Goal: Transaction & Acquisition: Book appointment/travel/reservation

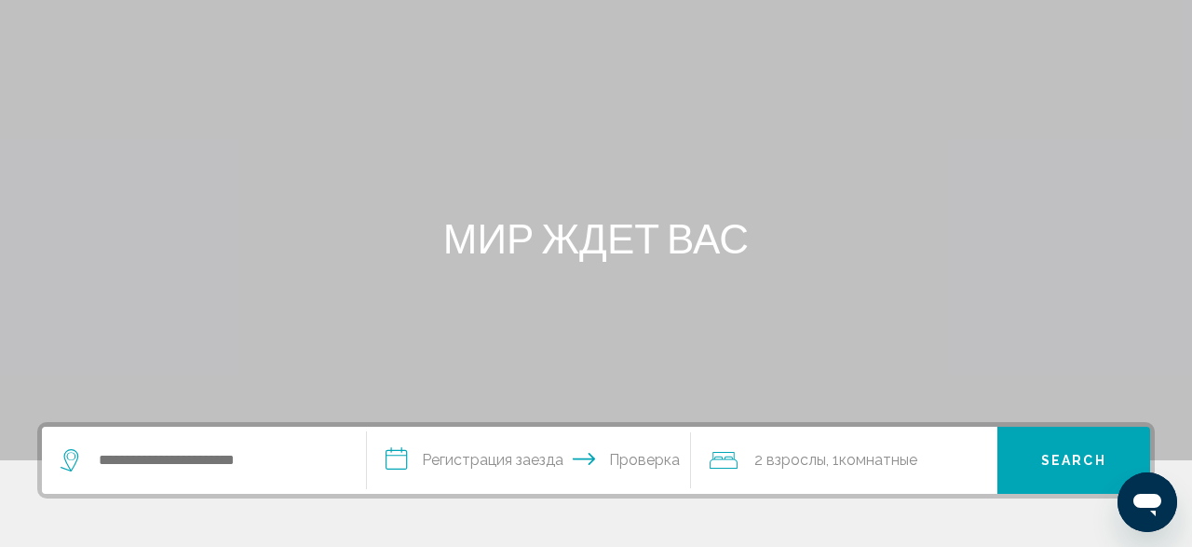
scroll to position [194, 0]
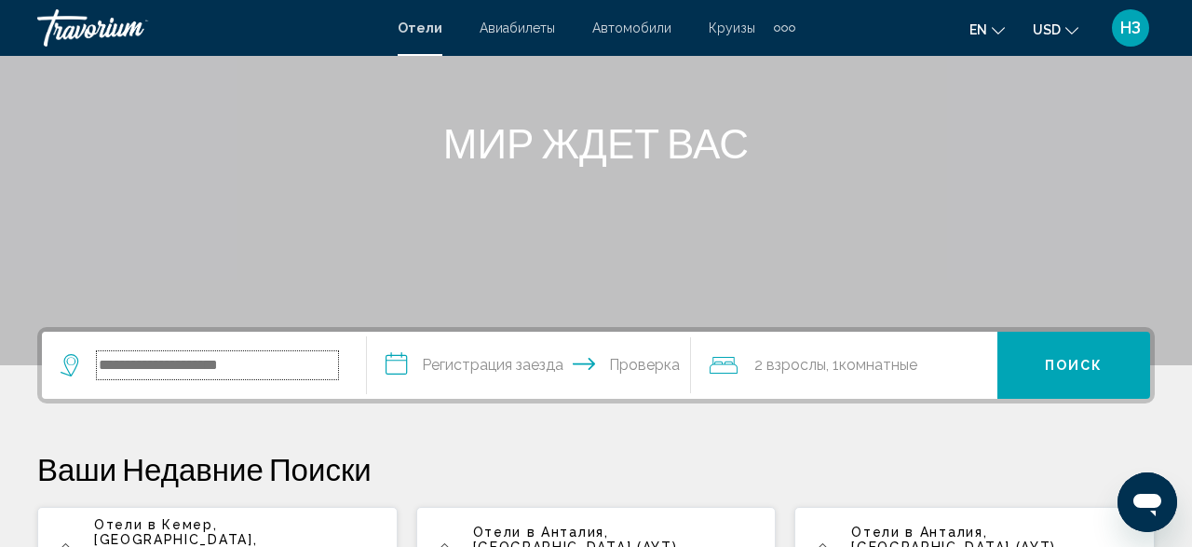
click at [124, 366] on input "Поиск виджет" at bounding box center [217, 365] width 241 height 28
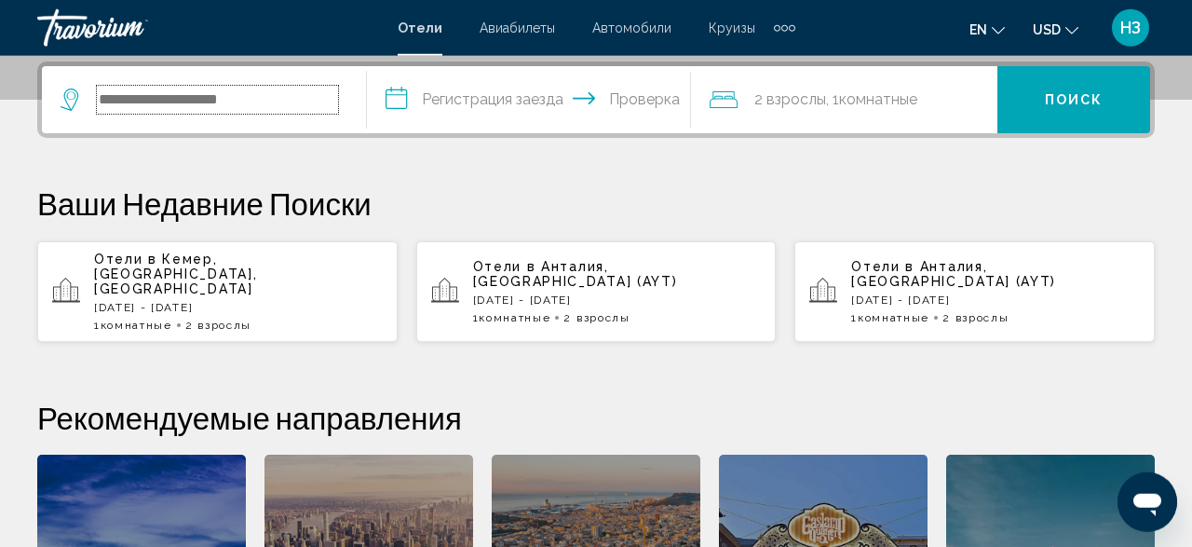
scroll to position [460, 0]
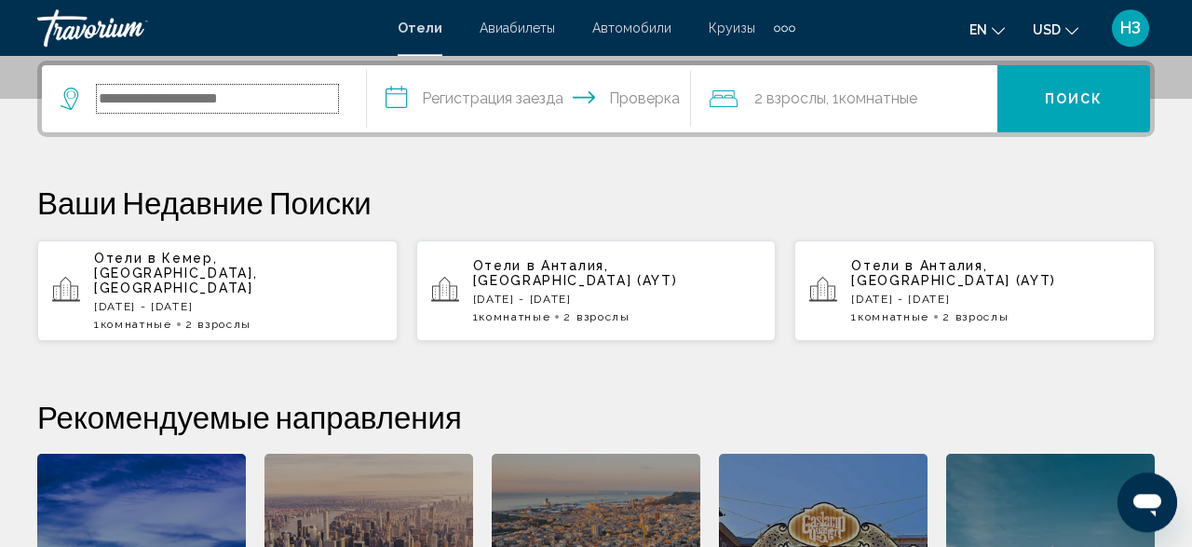
click at [116, 97] on input "Поиск виджет" at bounding box center [217, 99] width 241 height 28
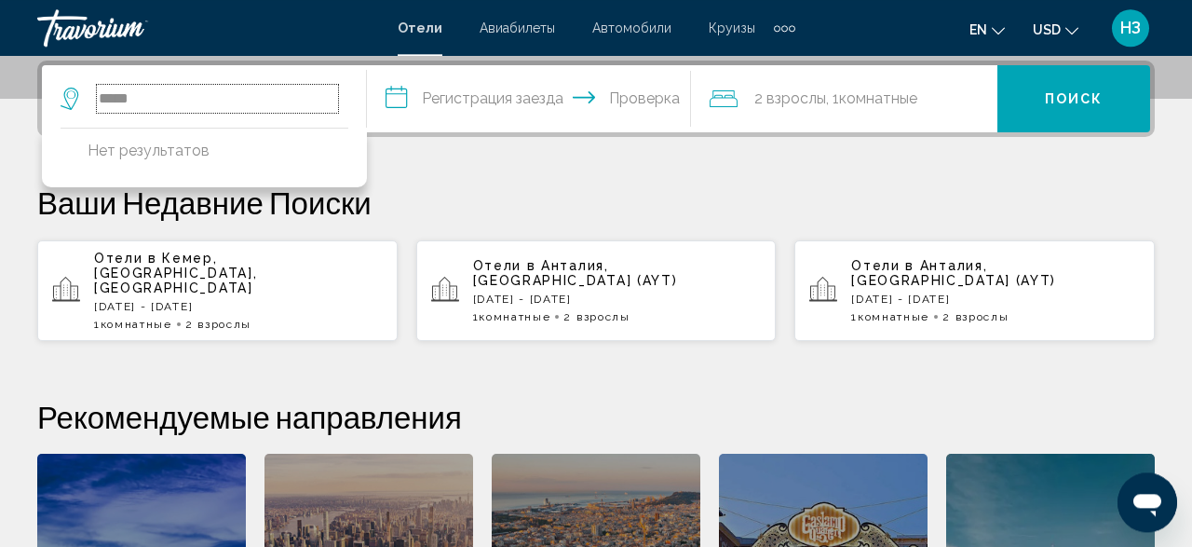
click at [151, 98] on input "*****" at bounding box center [217, 99] width 241 height 28
type input "*"
type input "******"
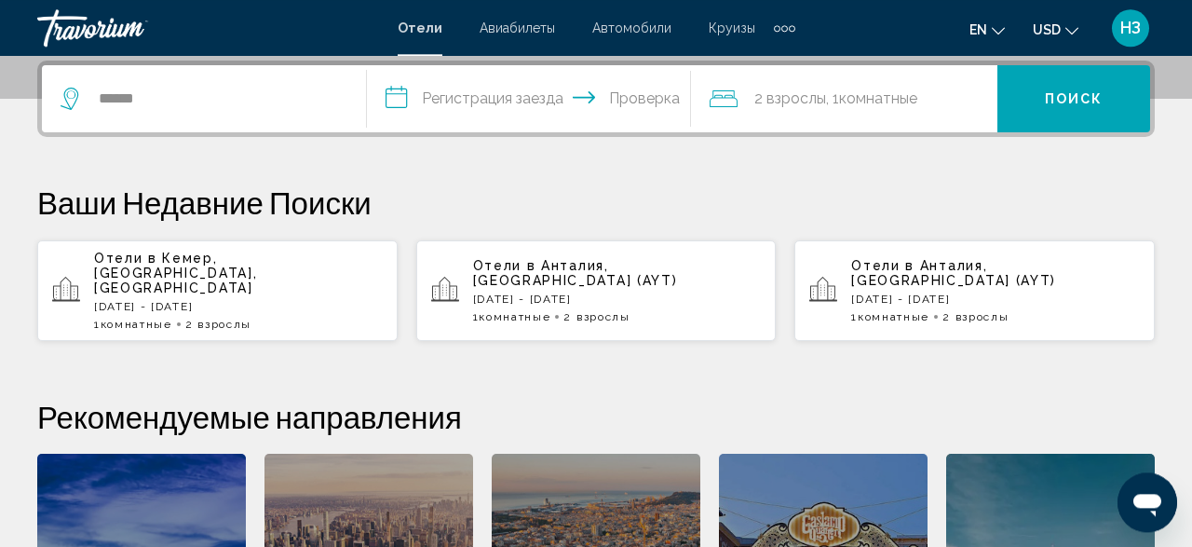
click at [169, 300] on p "[DATE] - [DATE]" at bounding box center [238, 306] width 289 height 13
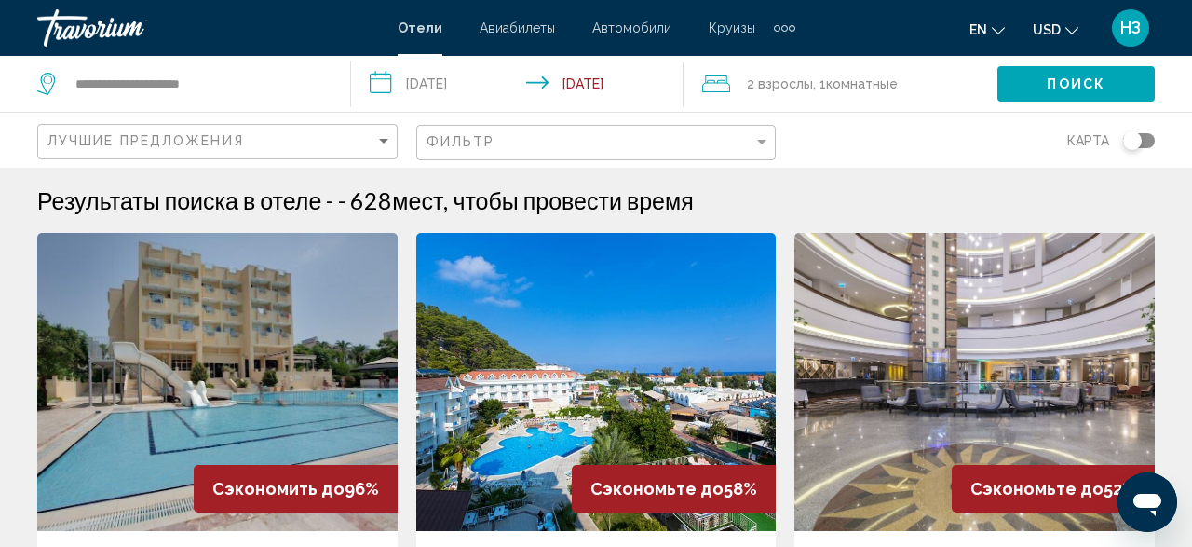
click at [380, 85] on input "**********" at bounding box center [521, 86] width 340 height 61
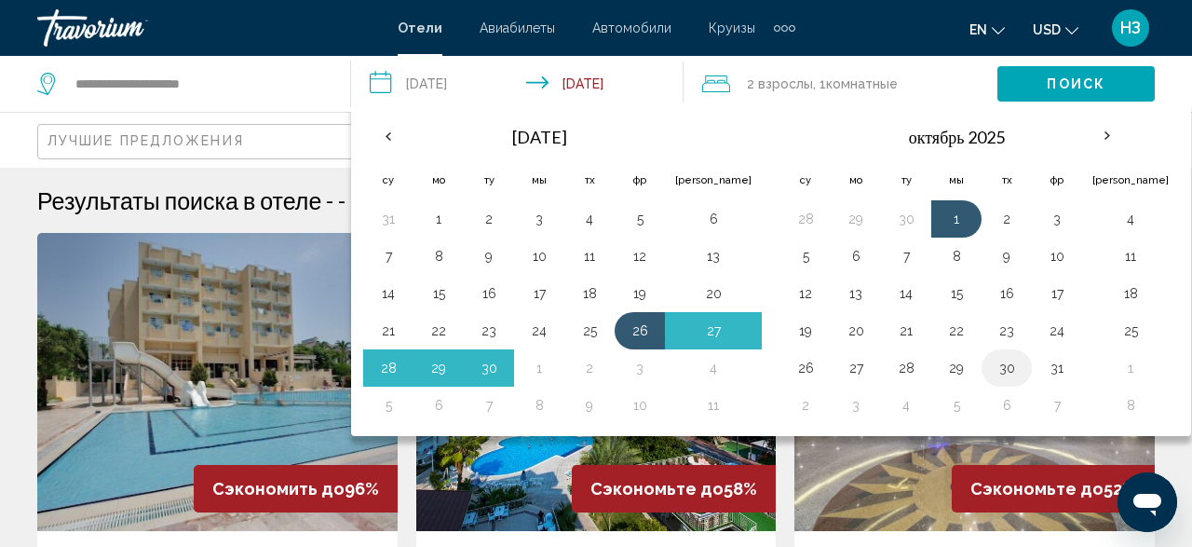
click at [992, 364] on button "30" at bounding box center [1007, 368] width 30 height 26
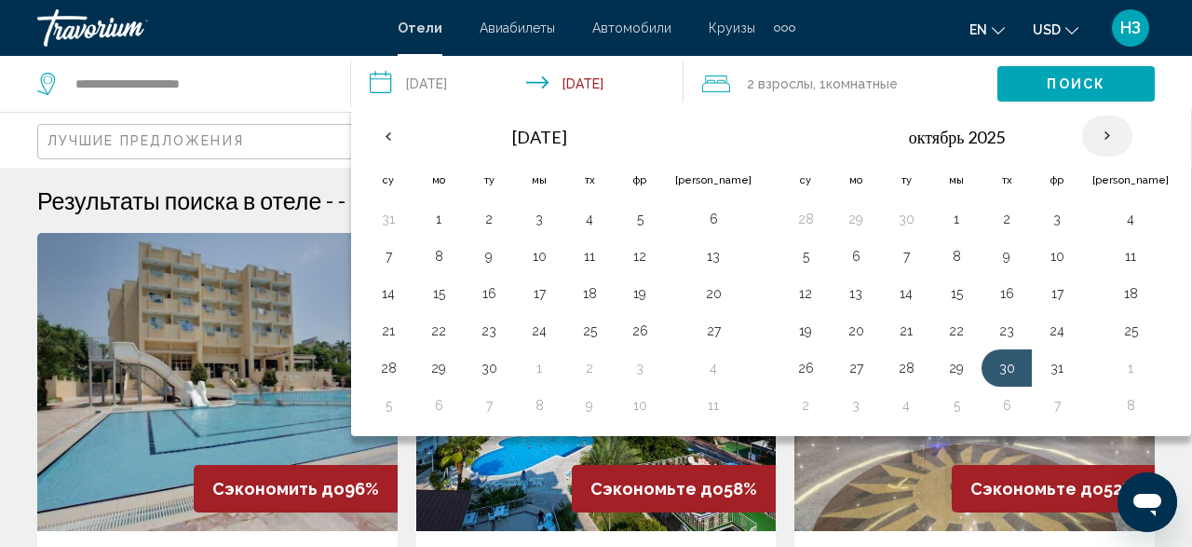
click at [1082, 135] on th "В следующем месяце" at bounding box center [1107, 135] width 50 height 41
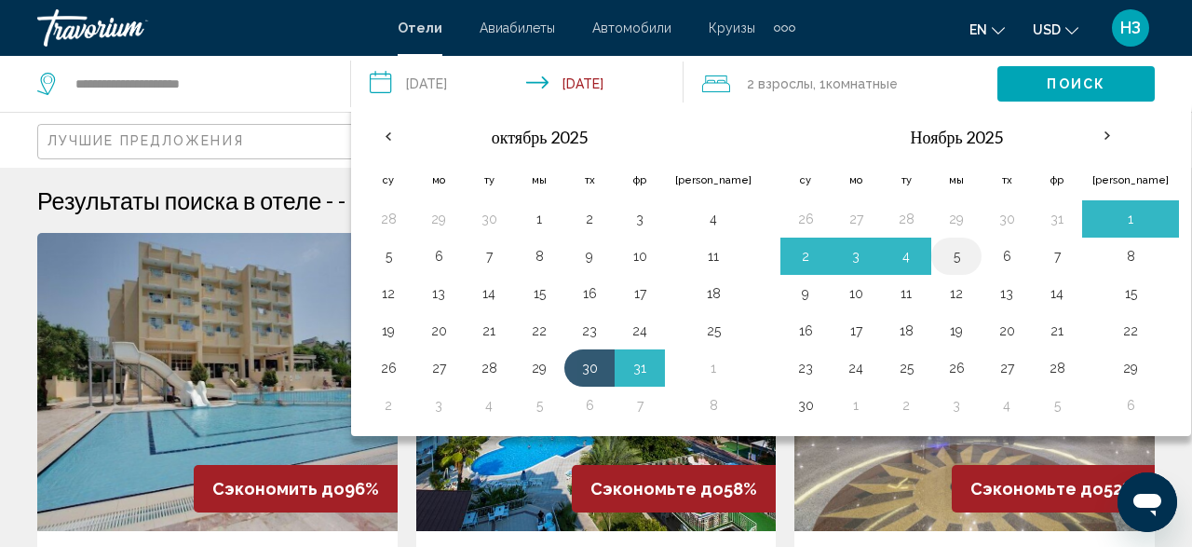
click at [942, 256] on button "5" at bounding box center [957, 256] width 30 height 26
type input "**********"
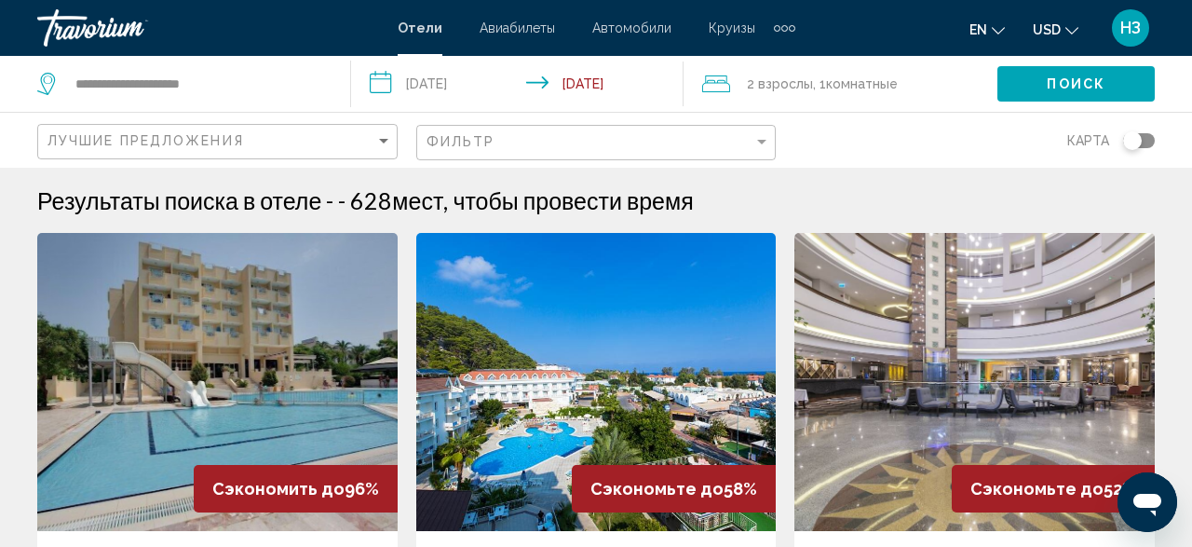
click at [723, 84] on icon "Путешественники: 2 взрослых, 0 детей" at bounding box center [716, 84] width 28 height 22
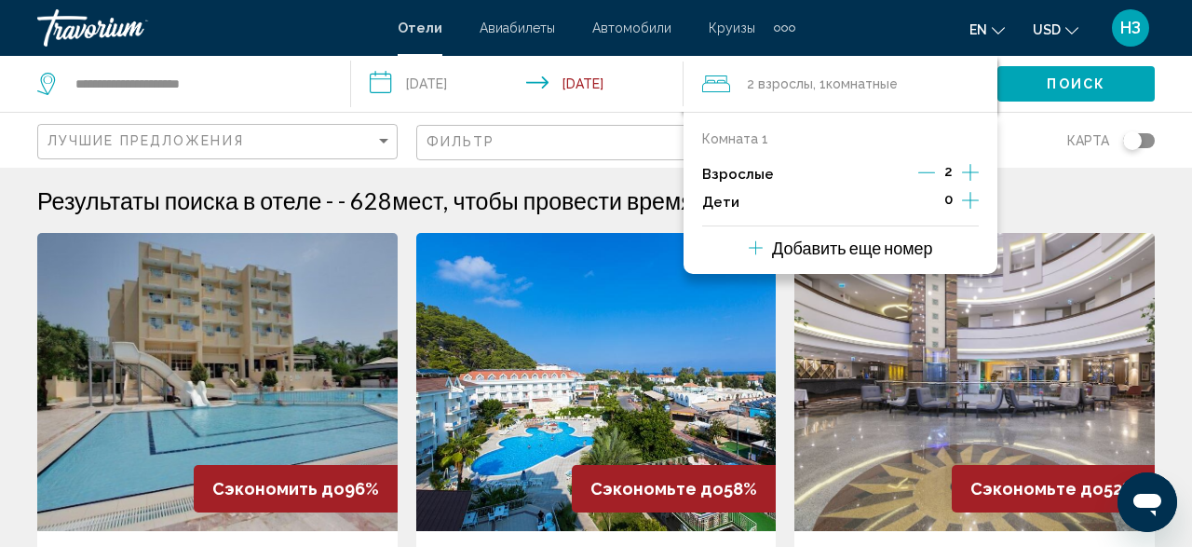
click at [1045, 142] on div "Карта" at bounding box center [975, 140] width 360 height 55
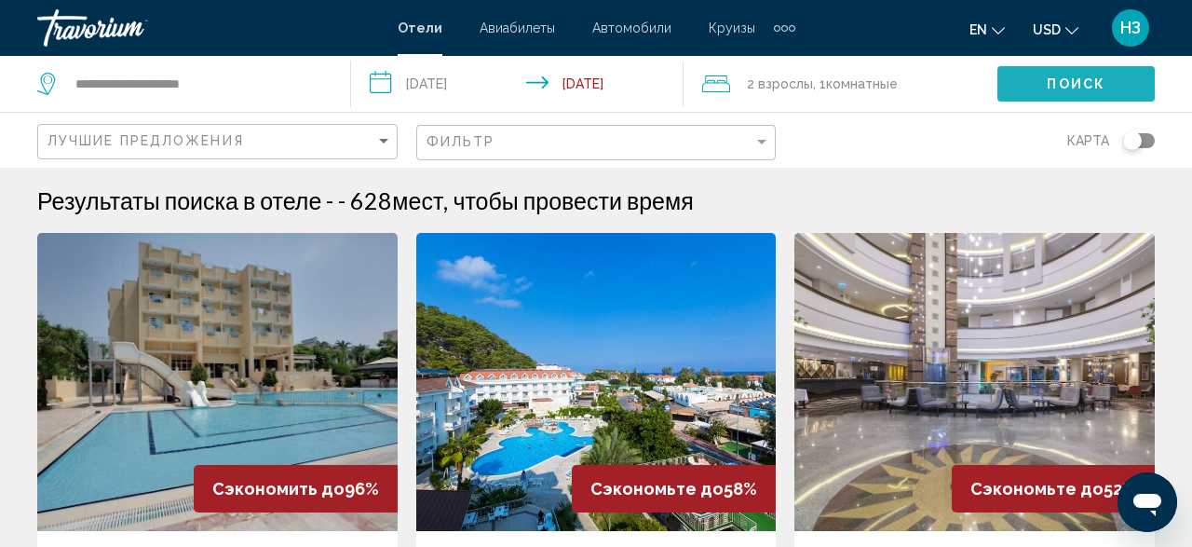
click at [1070, 79] on span "Поиск" at bounding box center [1076, 84] width 59 height 15
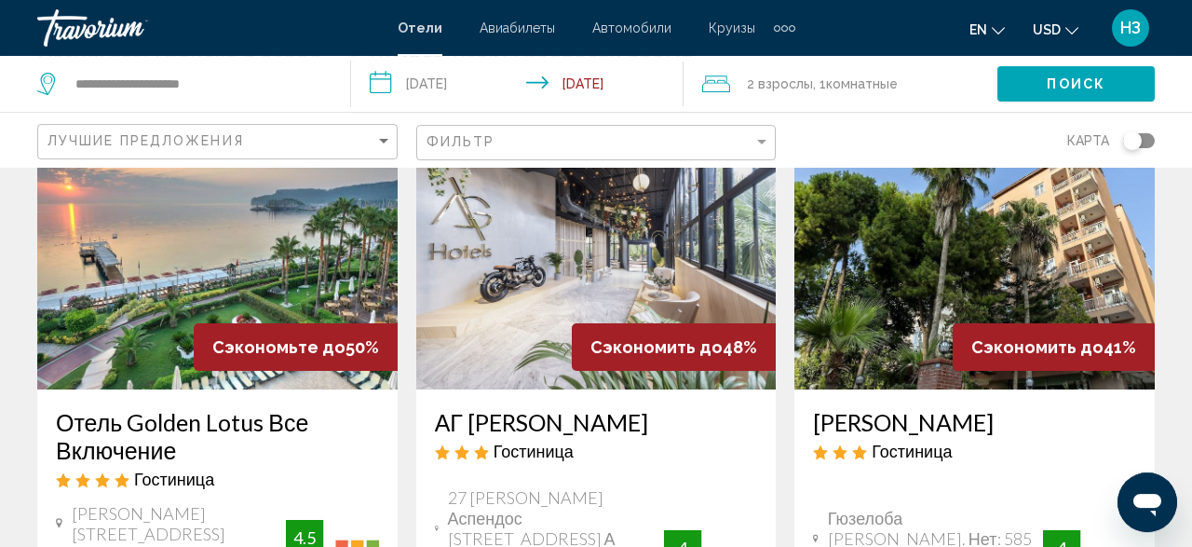
scroll to position [97, 0]
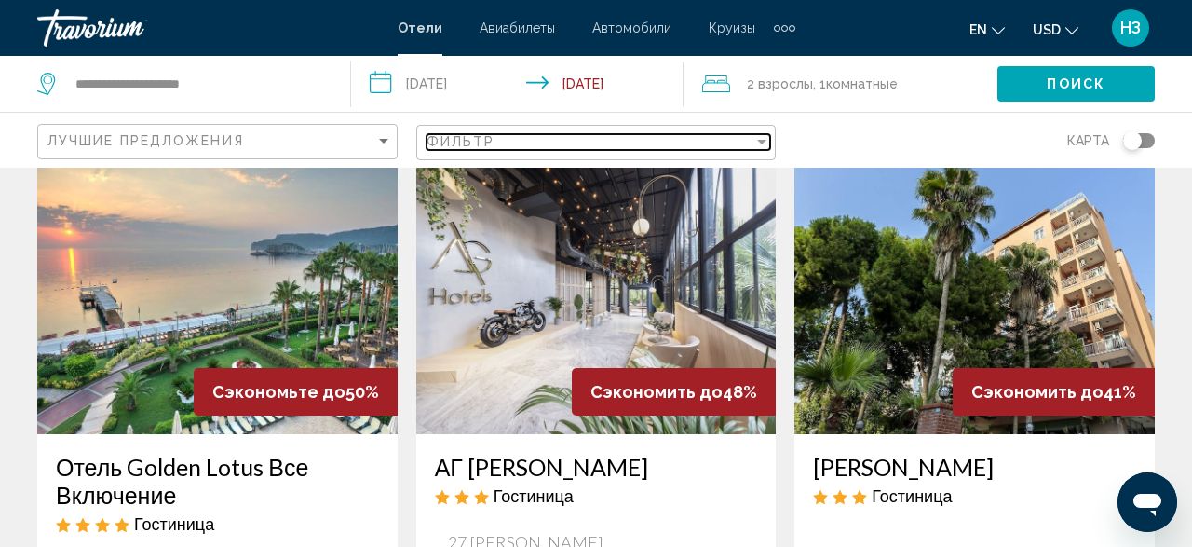
click at [763, 143] on div "Фильтр" at bounding box center [761, 142] width 9 height 5
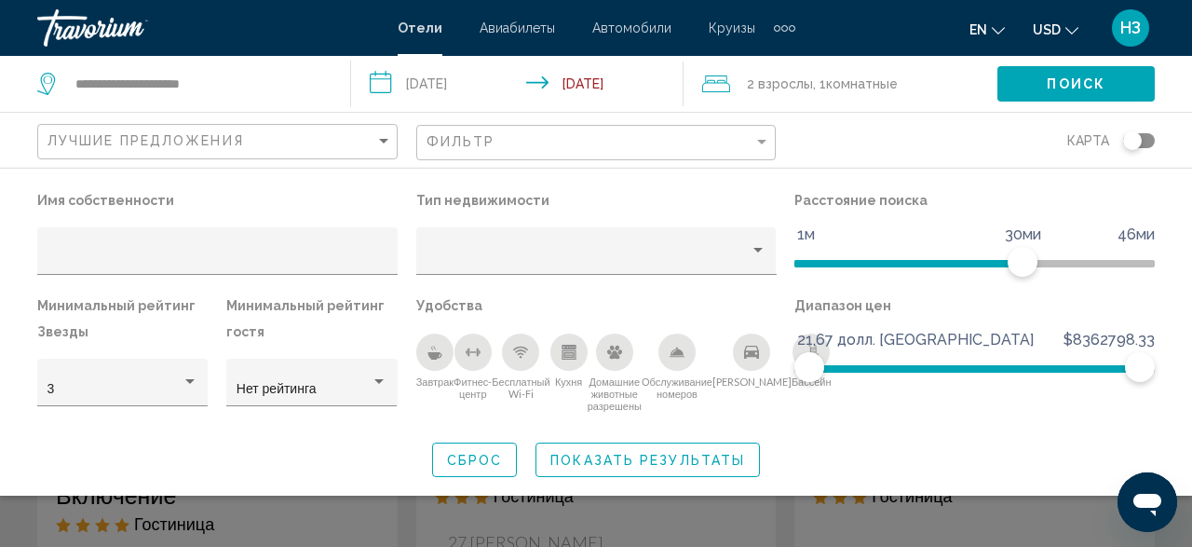
click at [435, 362] on div "Завтрак" at bounding box center [434, 351] width 37 height 37
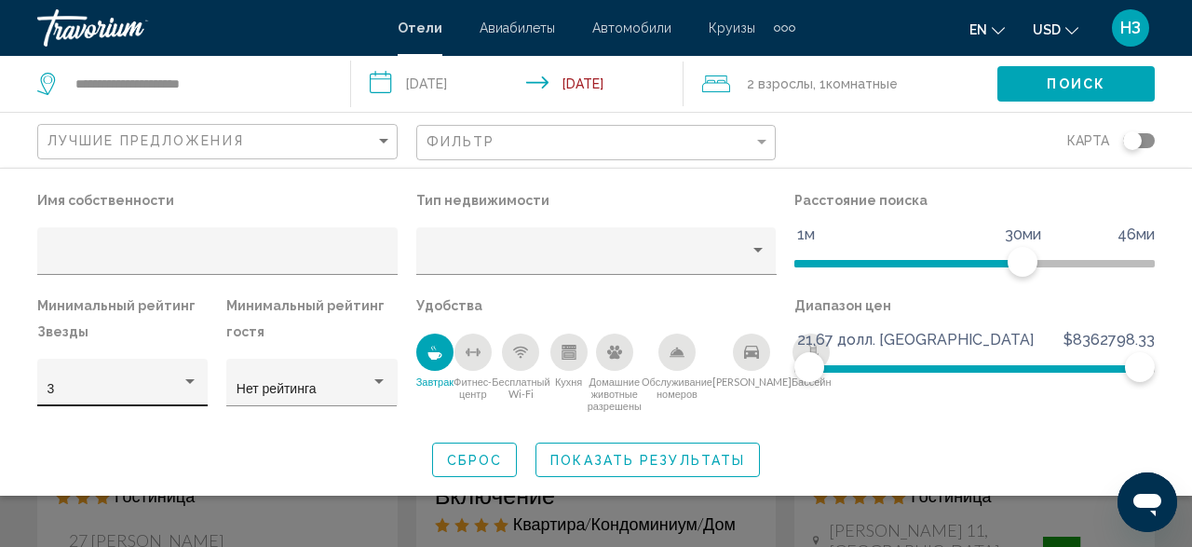
click at [188, 387] on div "Фильтры отеля" at bounding box center [190, 381] width 17 height 15
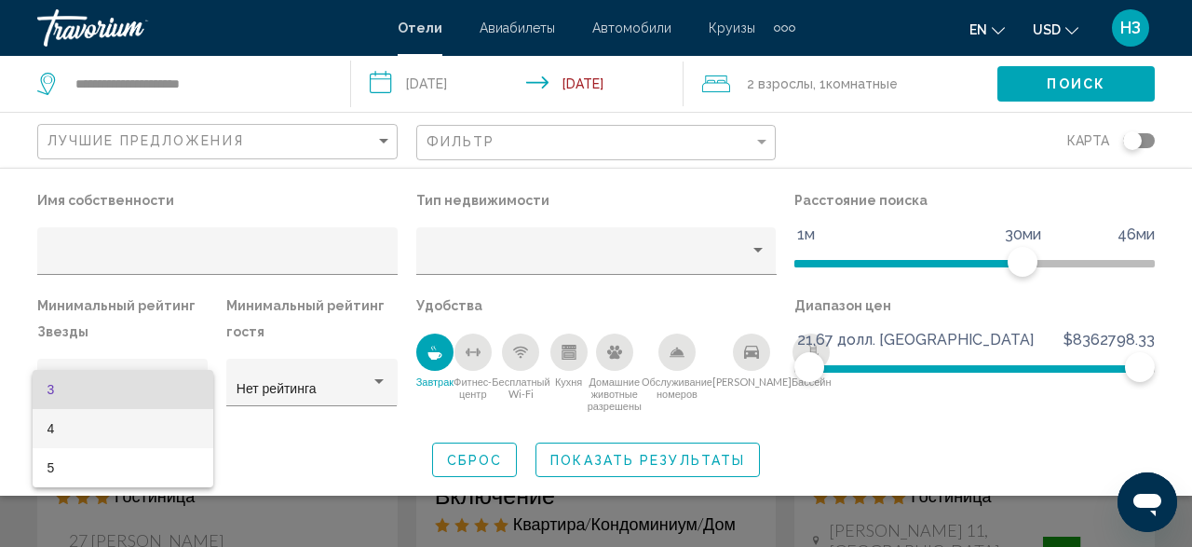
click at [81, 431] on span "4" at bounding box center [123, 428] width 151 height 39
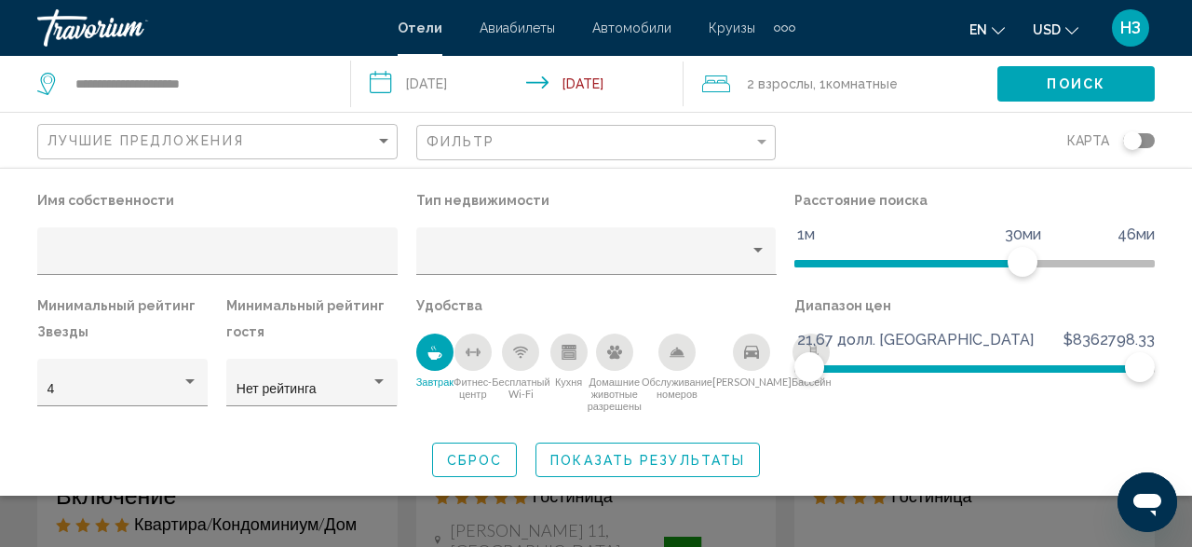
click at [381, 131] on div "Лучшие предложения" at bounding box center [220, 142] width 345 height 34
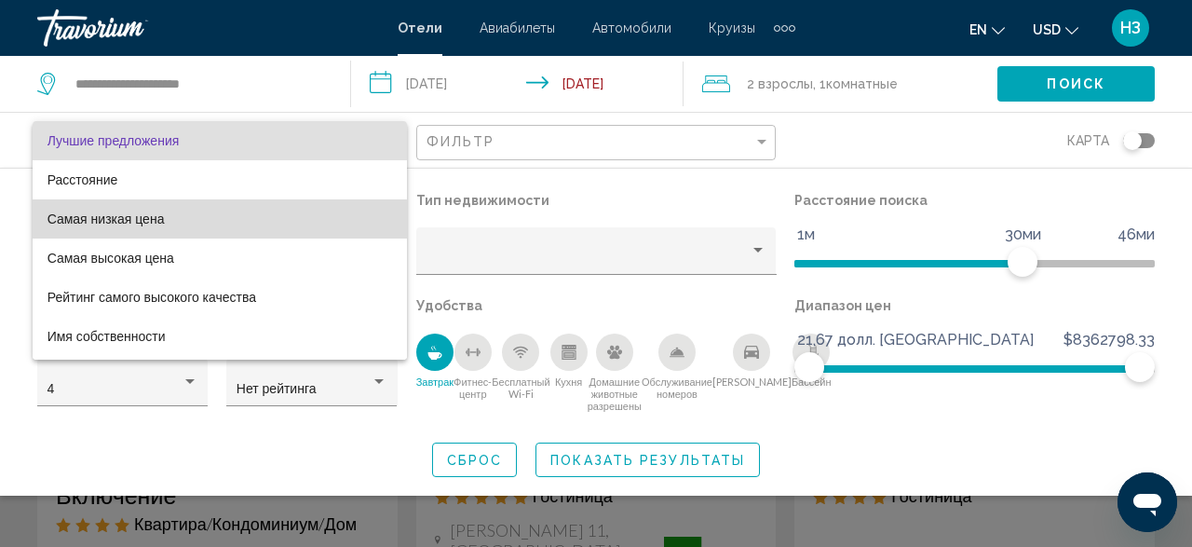
click at [200, 224] on span "Самая низкая цена" at bounding box center [220, 218] width 345 height 39
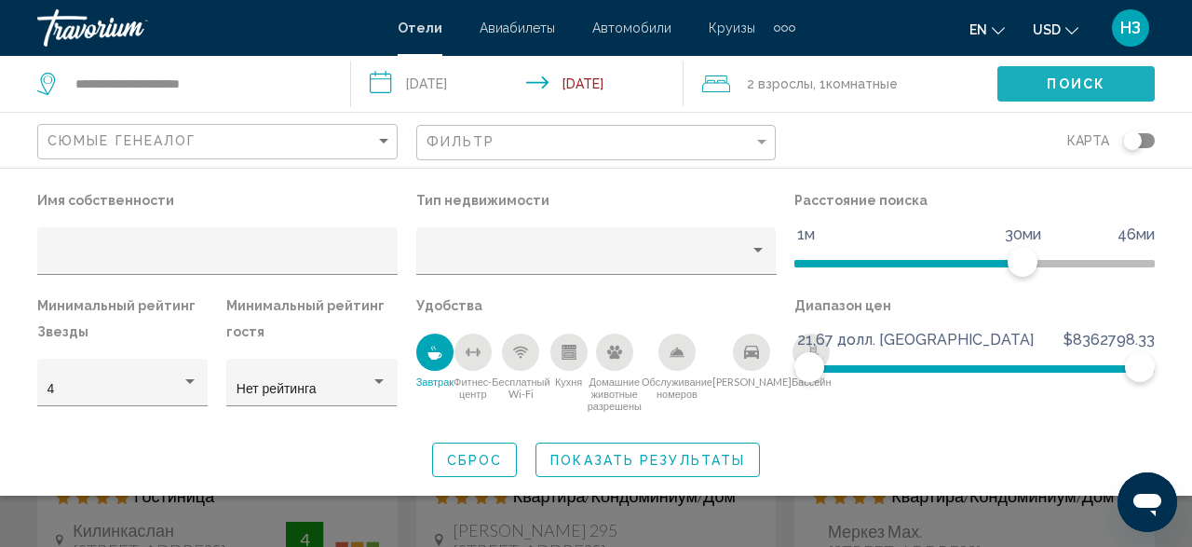
click at [1089, 84] on span "Поиск" at bounding box center [1076, 84] width 59 height 15
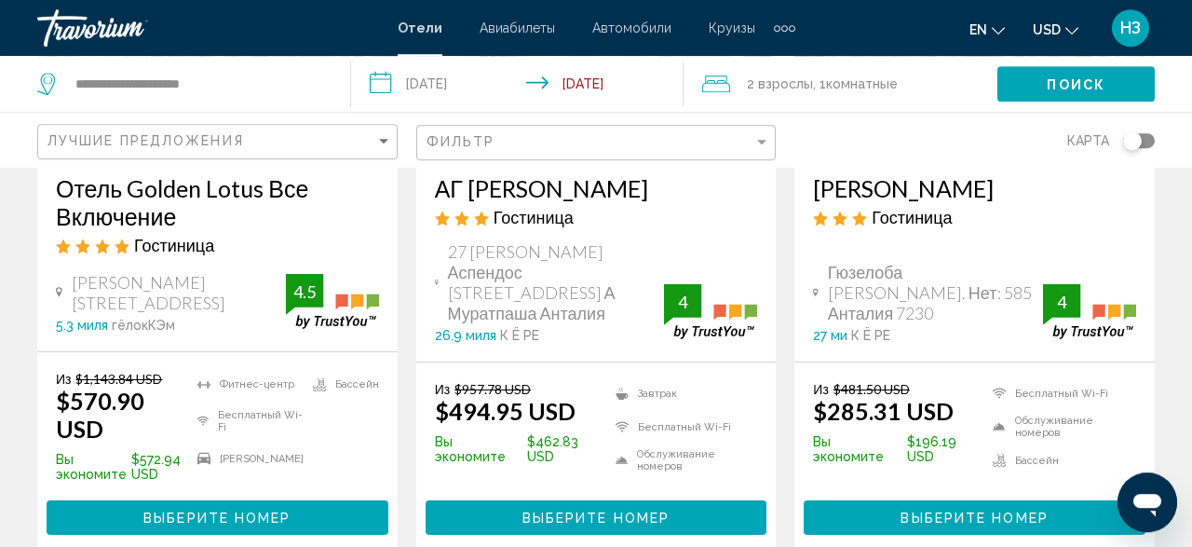
scroll to position [291, 0]
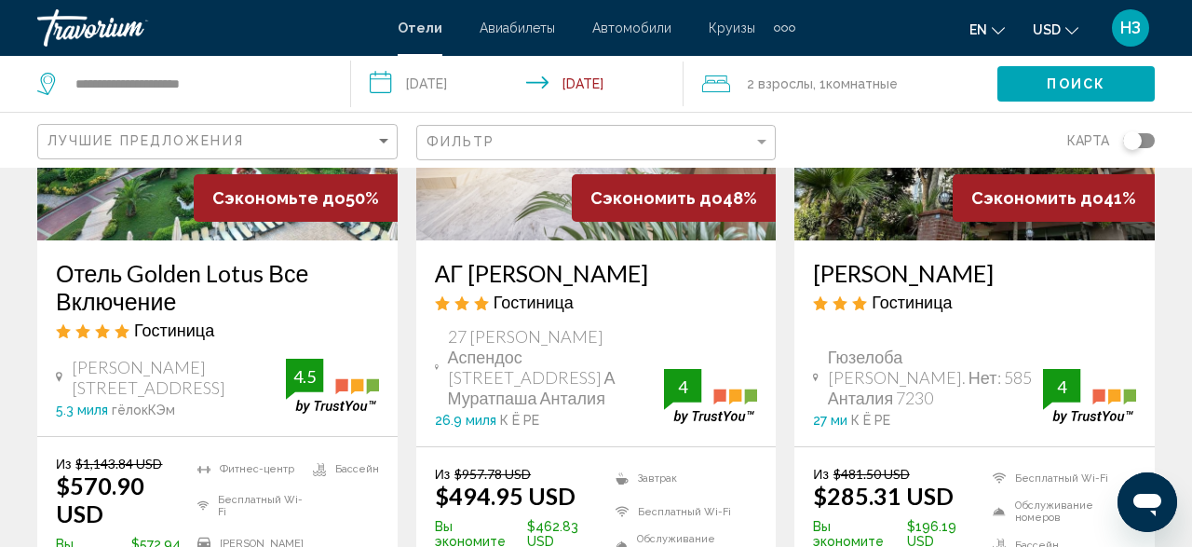
click at [985, 218] on div "Сэкономить до 41%" at bounding box center [1054, 198] width 202 height 48
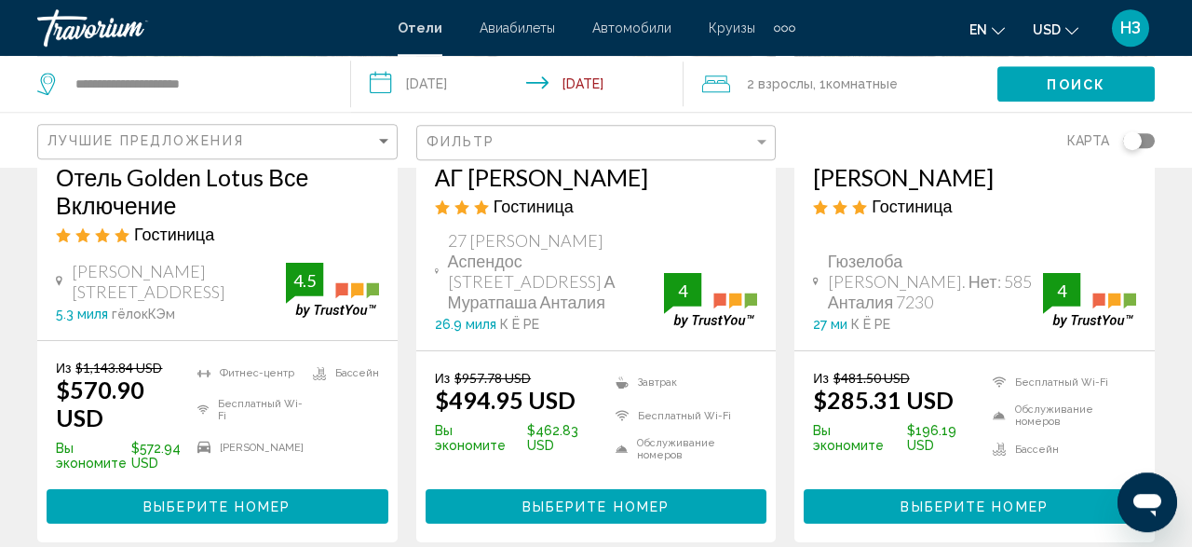
scroll to position [387, 0]
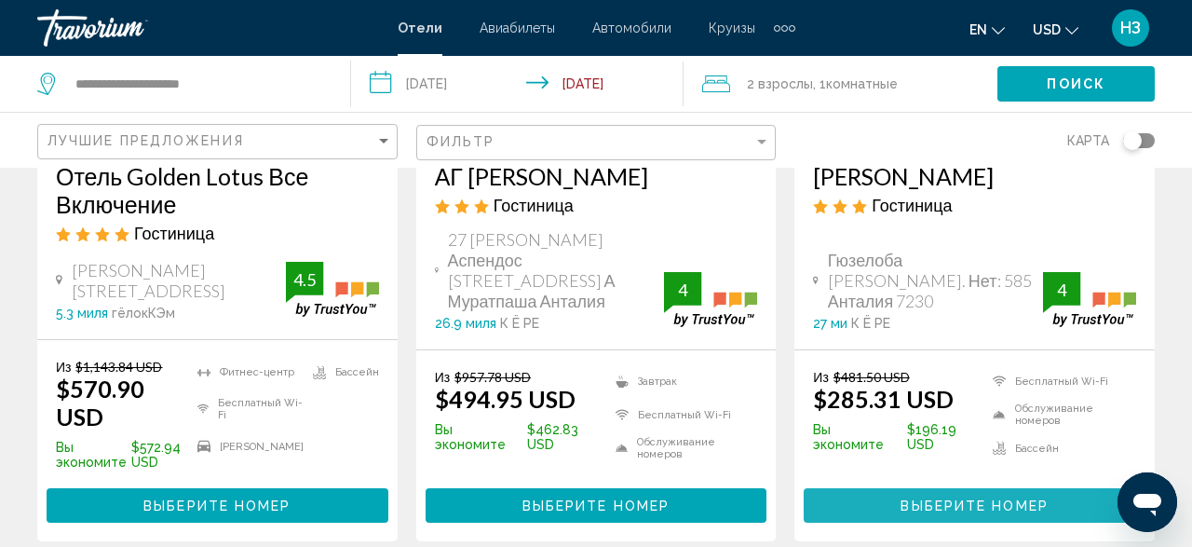
click at [954, 498] on span "Выберите номер" at bounding box center [974, 505] width 147 height 15
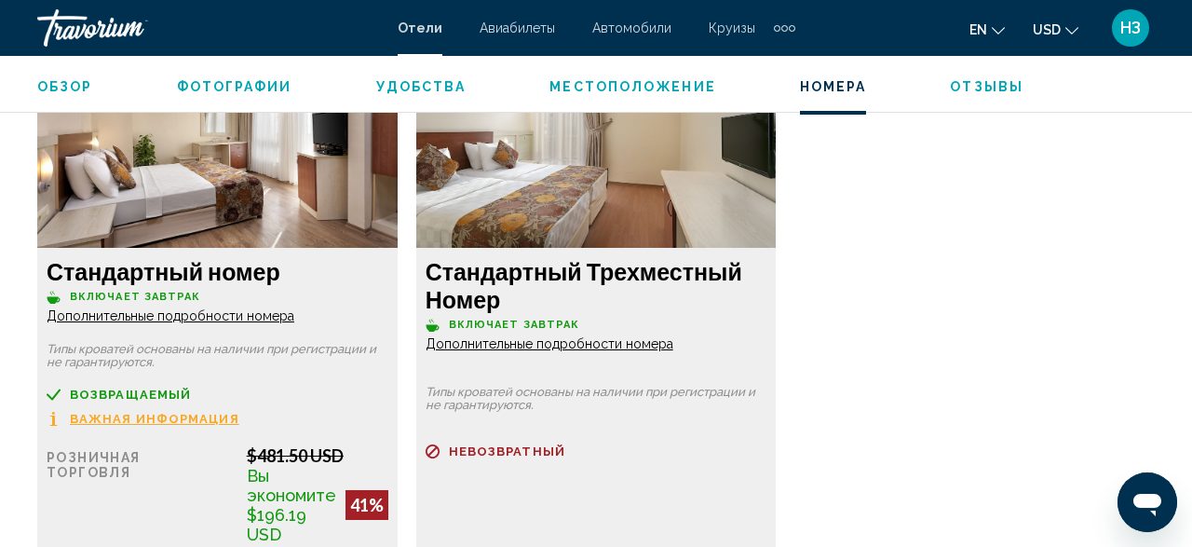
scroll to position [2913, 0]
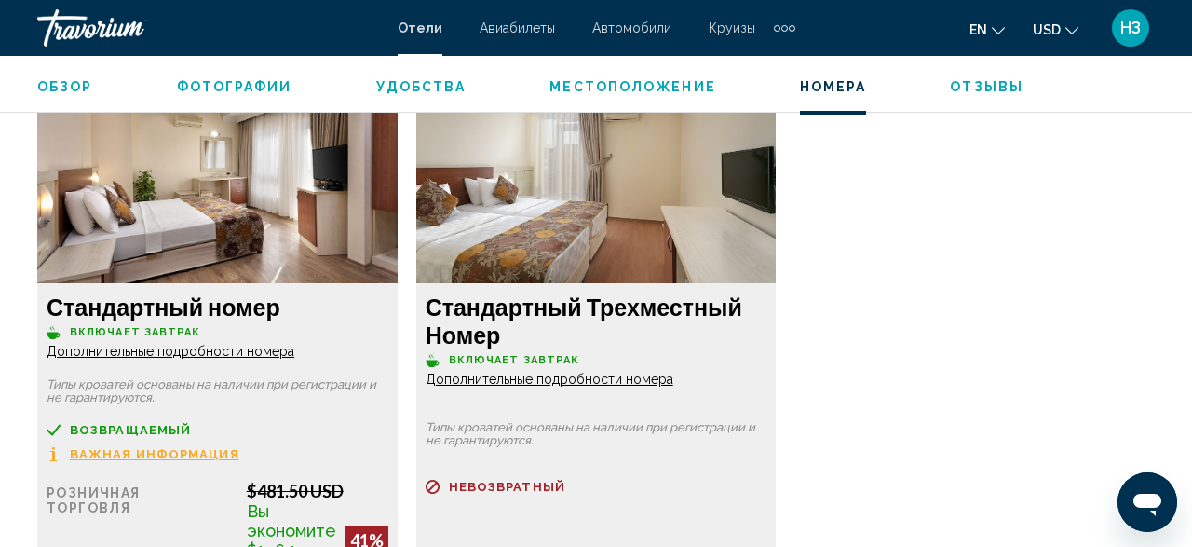
click at [126, 191] on img "Основной контент" at bounding box center [217, 166] width 360 height 233
click at [105, 310] on h3 "Стандартный номер" at bounding box center [218, 306] width 342 height 28
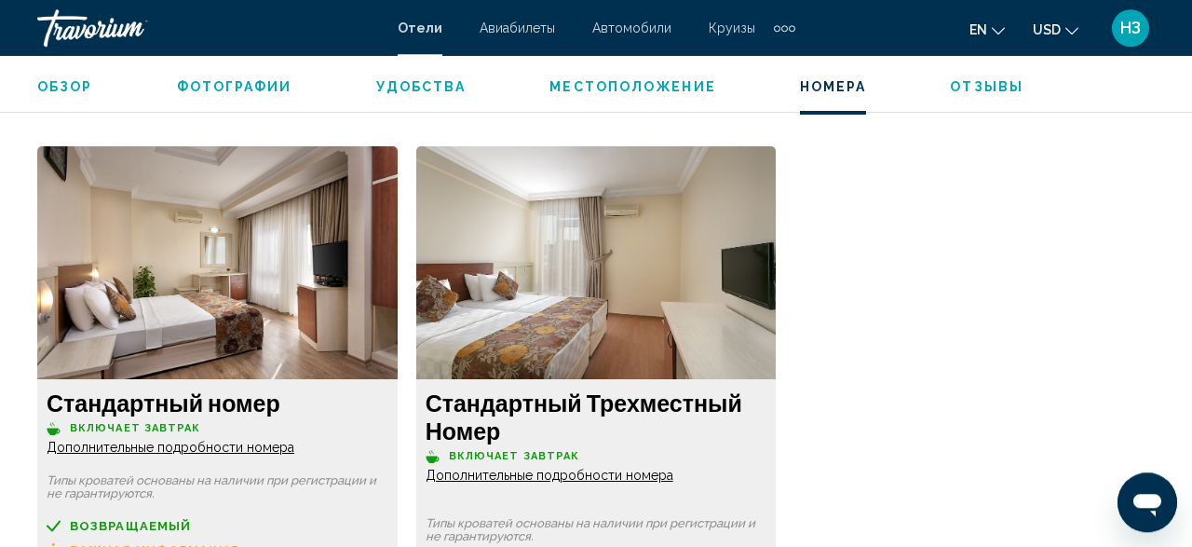
scroll to position [2817, 0]
click at [222, 245] on img "Основной контент" at bounding box center [217, 263] width 360 height 233
click at [156, 243] on img "Основной контент" at bounding box center [217, 263] width 360 height 233
click at [116, 346] on img "Основной контент" at bounding box center [217, 263] width 360 height 233
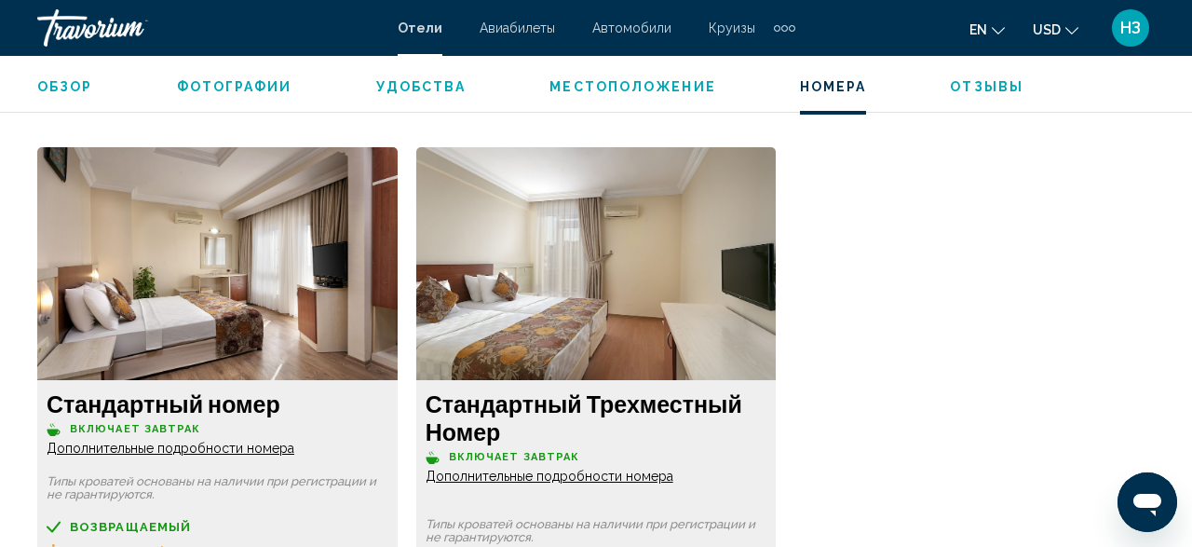
click at [157, 234] on img "Основной контент" at bounding box center [217, 263] width 360 height 233
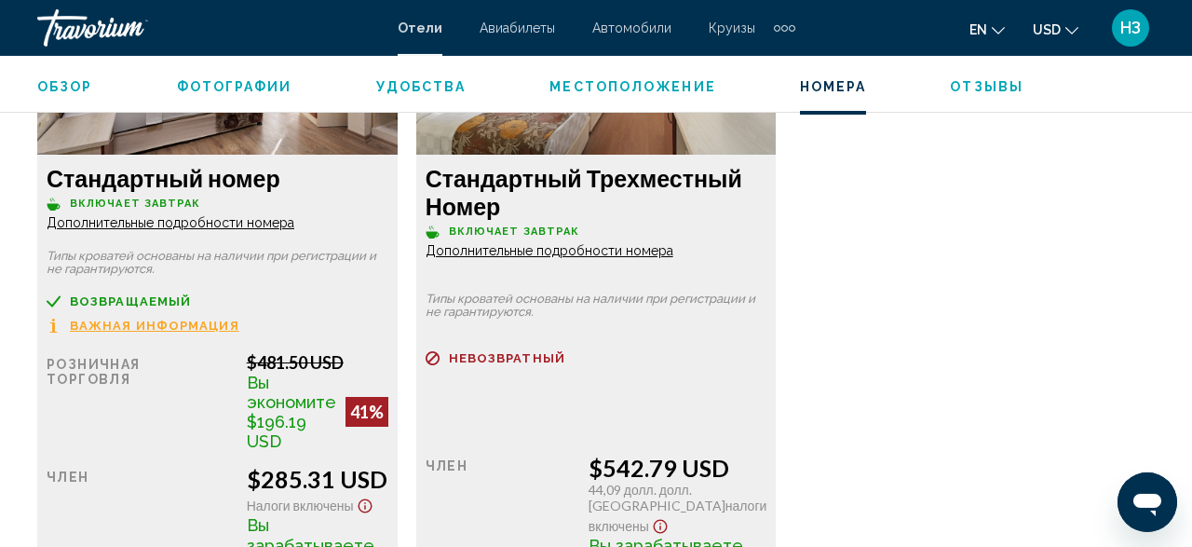
scroll to position [3010, 0]
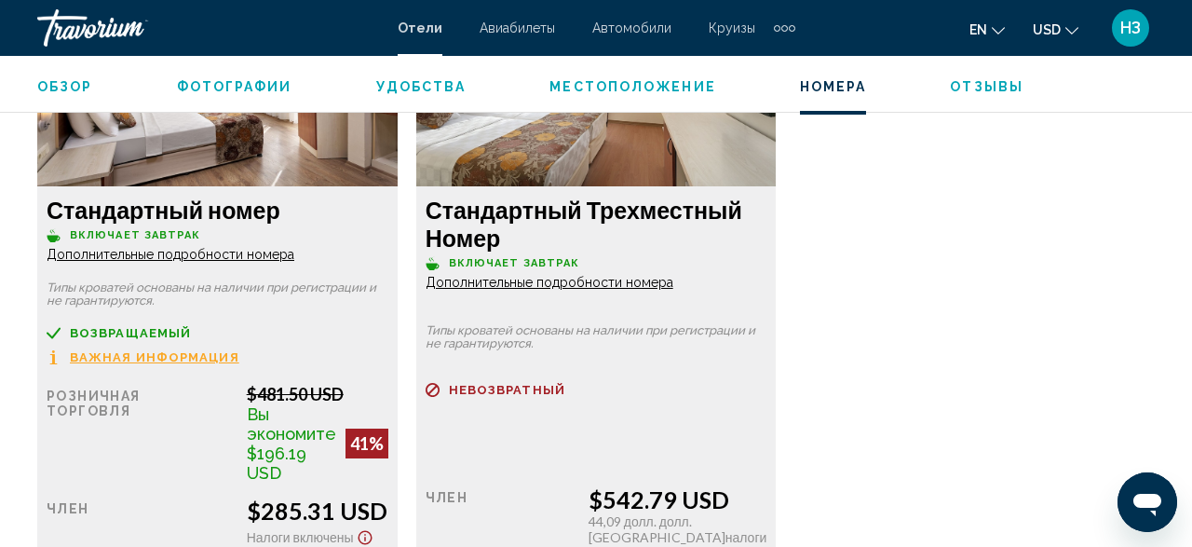
click at [187, 147] on img "Основной контент" at bounding box center [217, 69] width 360 height 233
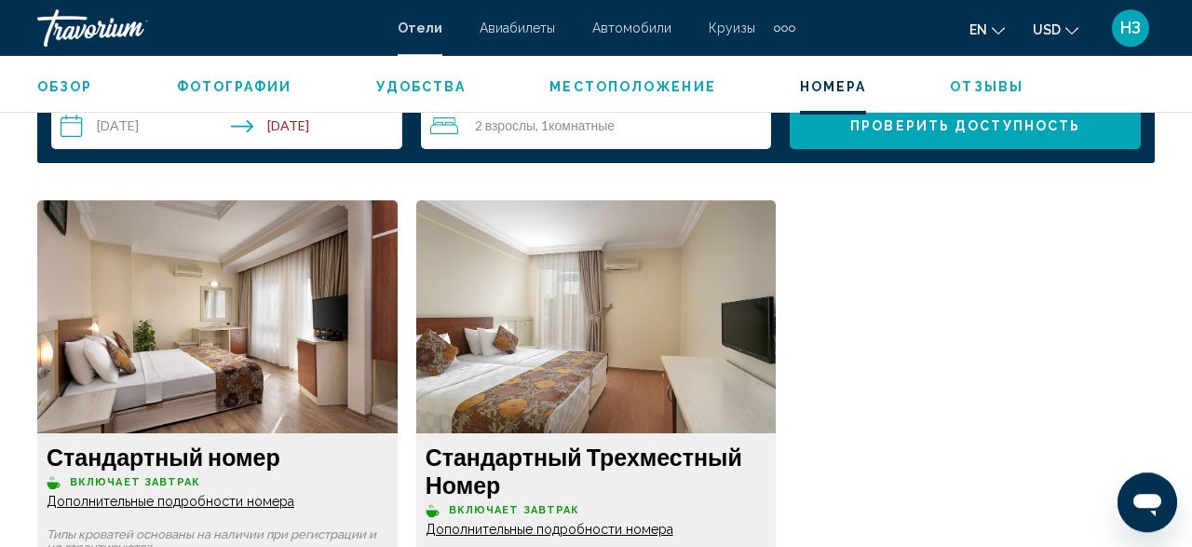
scroll to position [2720, 0]
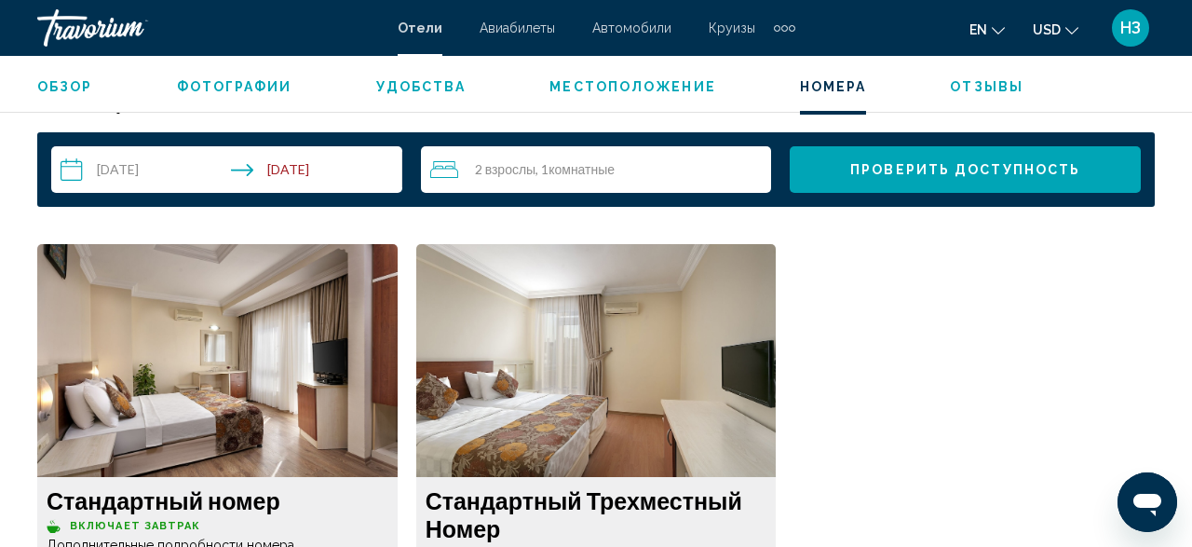
click at [129, 354] on img "Основной контент" at bounding box center [217, 360] width 360 height 233
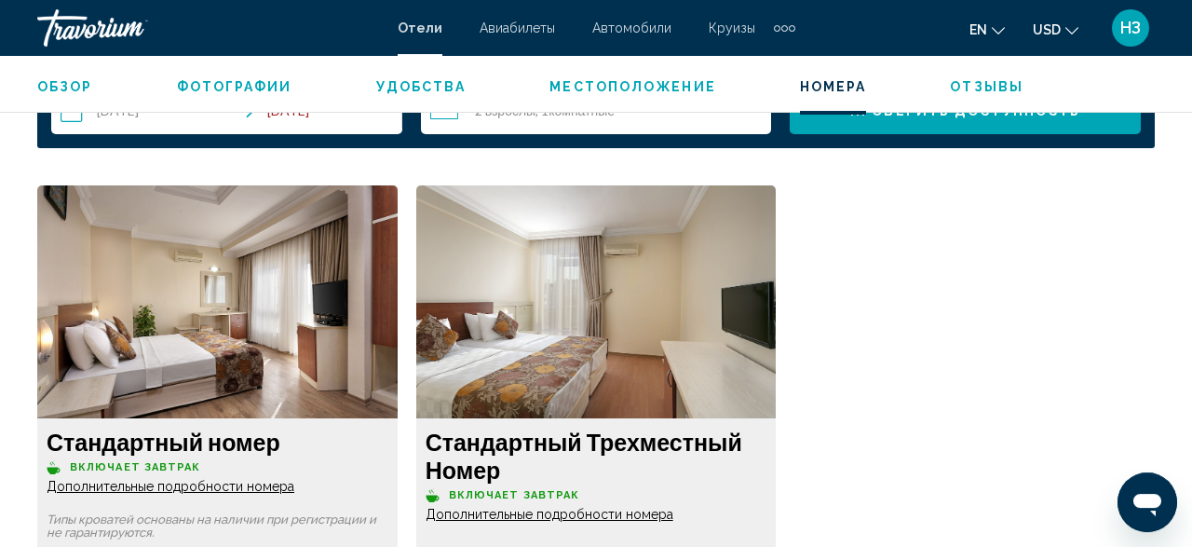
scroll to position [2817, 0]
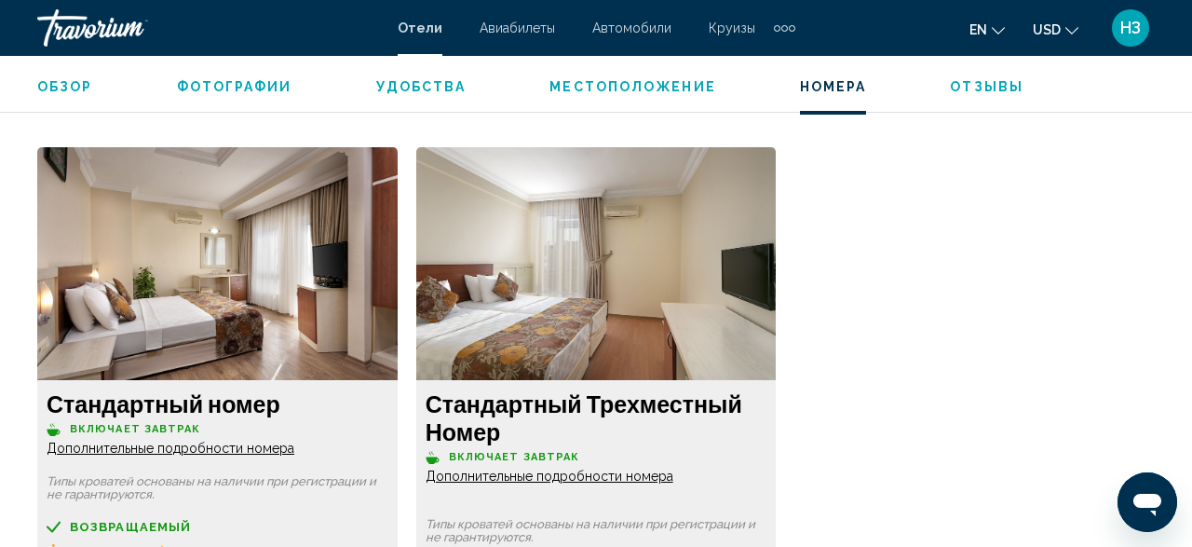
click at [169, 252] on img "Основной контент" at bounding box center [217, 263] width 360 height 233
click at [168, 253] on img "Основной контент" at bounding box center [217, 263] width 360 height 233
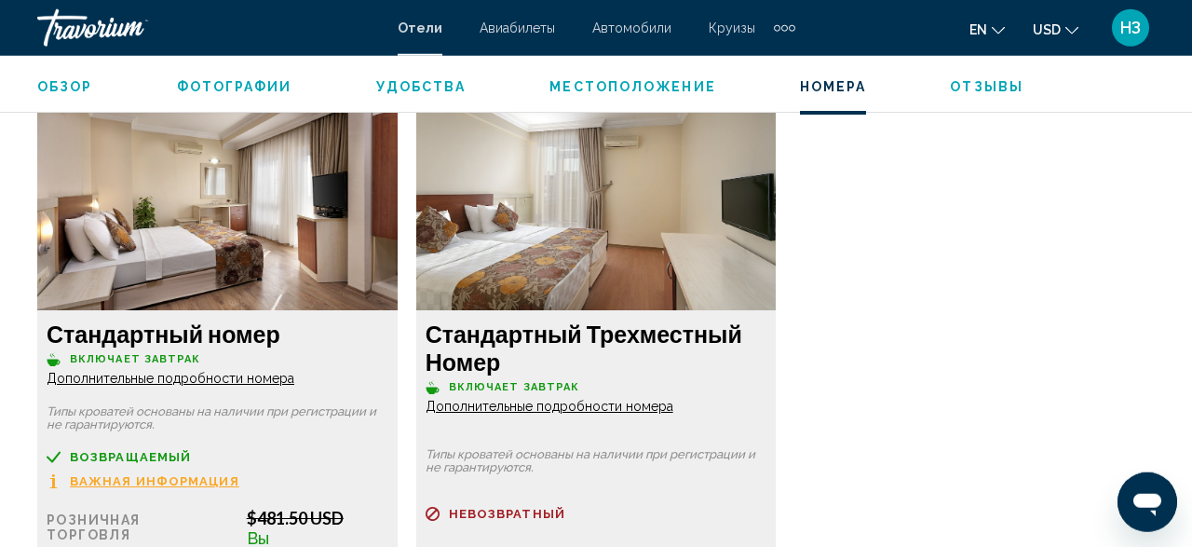
scroll to position [2913, 0]
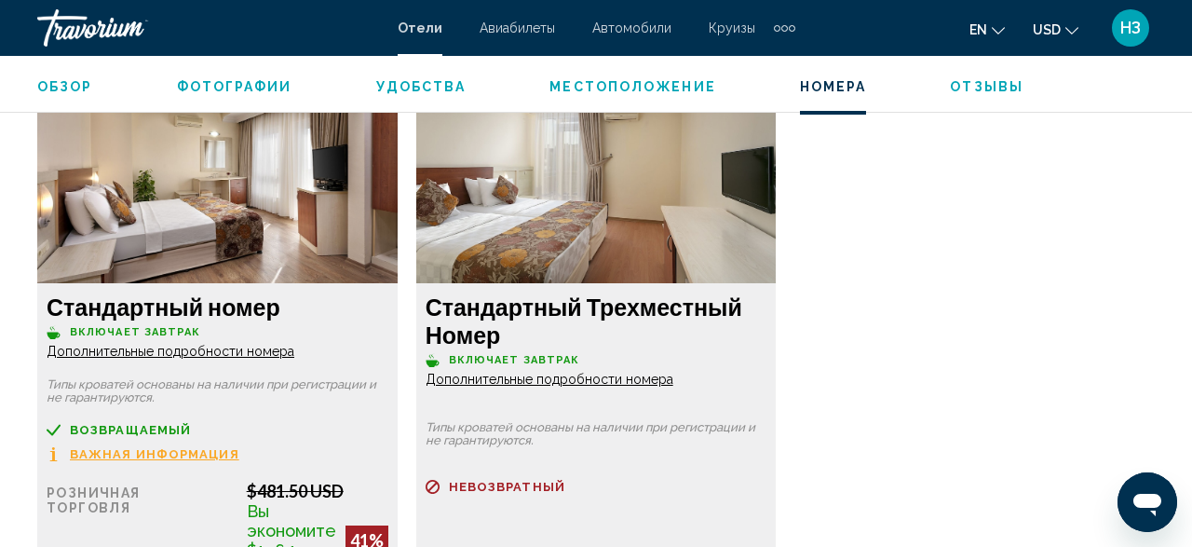
click at [153, 306] on h3 "Стандартный номер" at bounding box center [218, 306] width 342 height 28
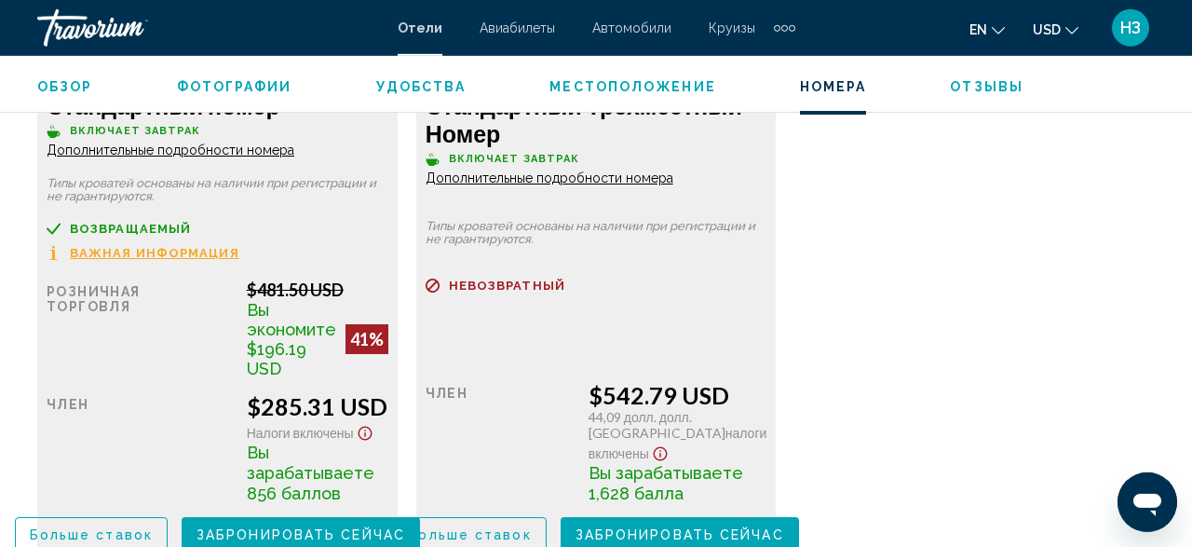
scroll to position [3301, 0]
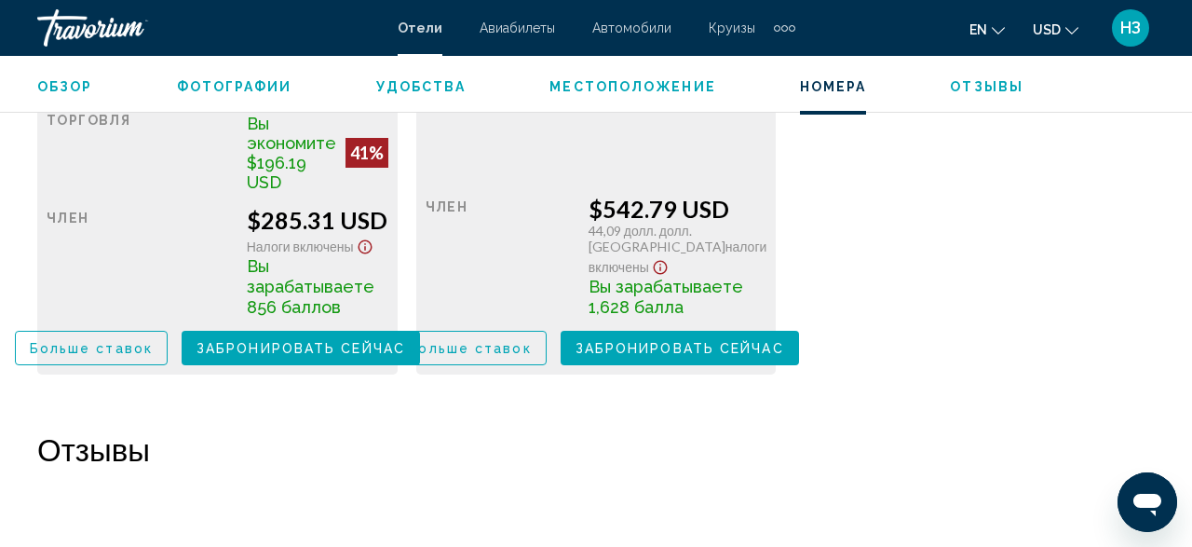
click at [285, 349] on span "Забронировать сейчас" at bounding box center [301, 348] width 209 height 15
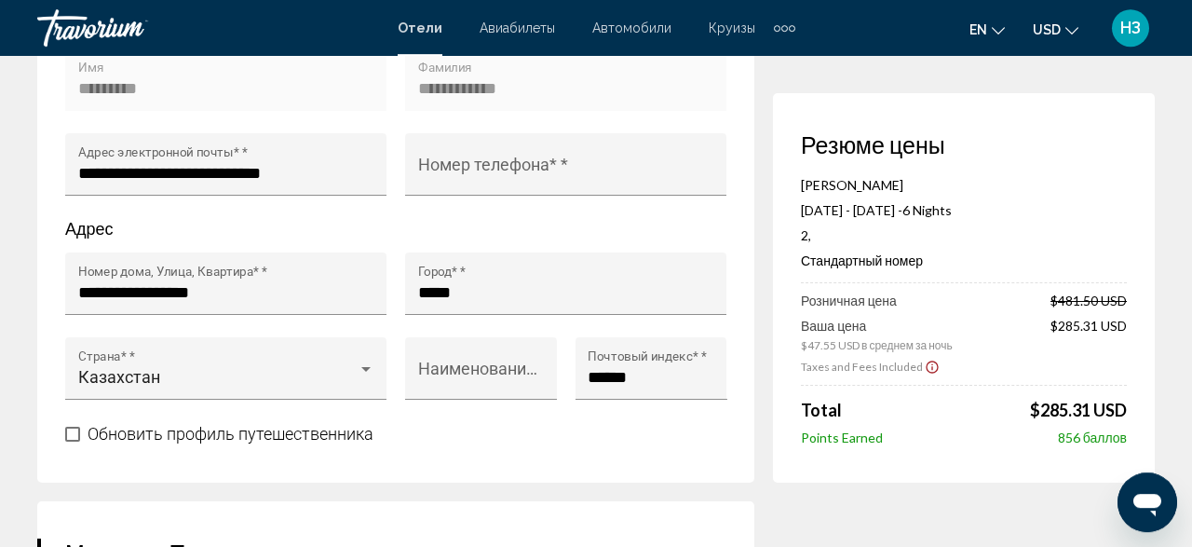
scroll to position [749, 0]
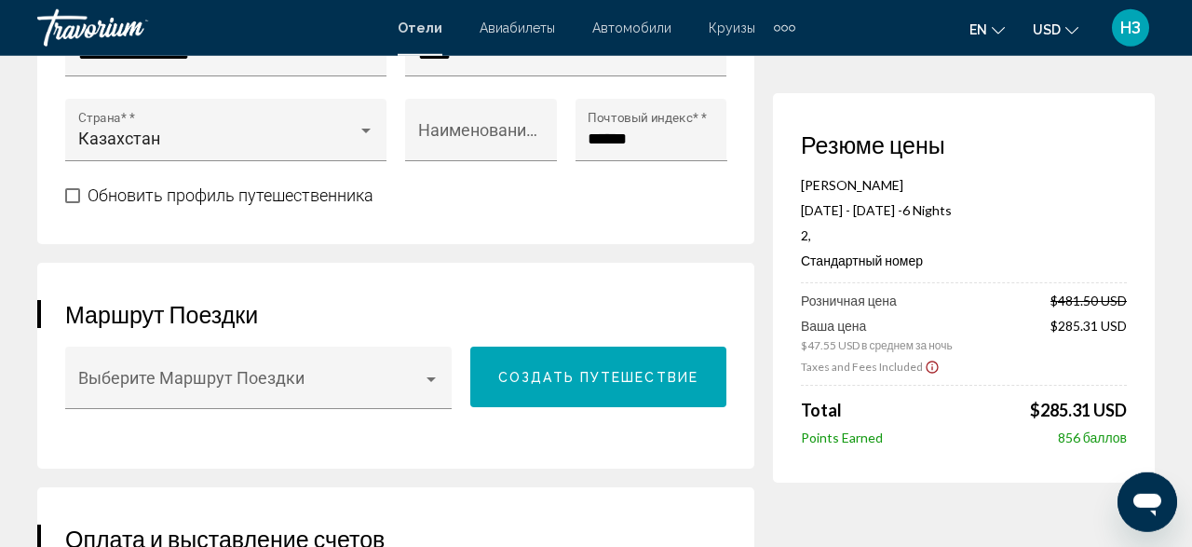
click at [1001, 440] on div "Points Earned 856 баллов" at bounding box center [964, 437] width 326 height 16
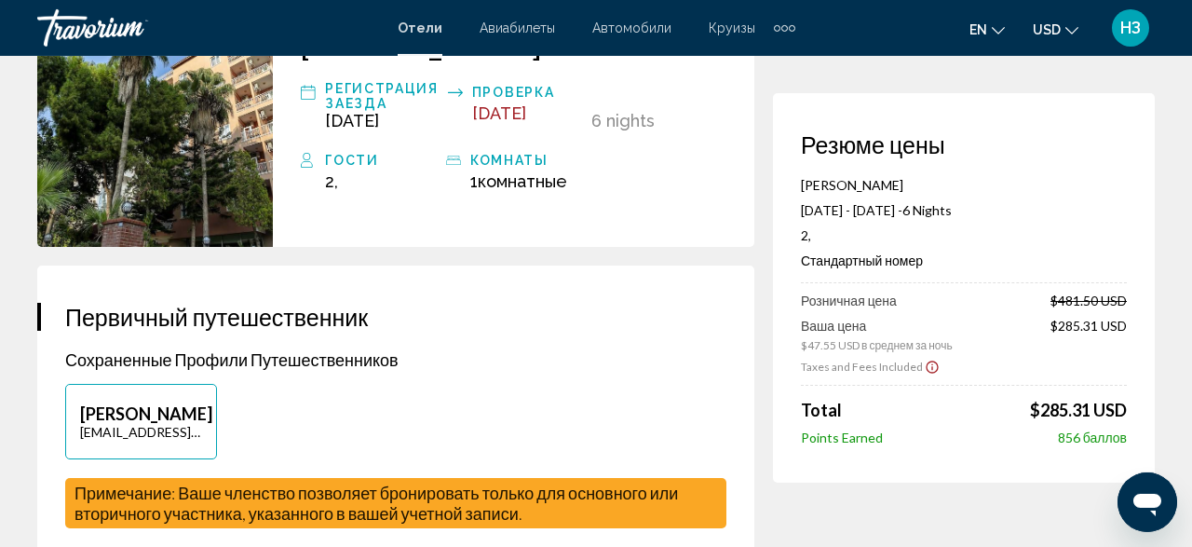
scroll to position [168, 0]
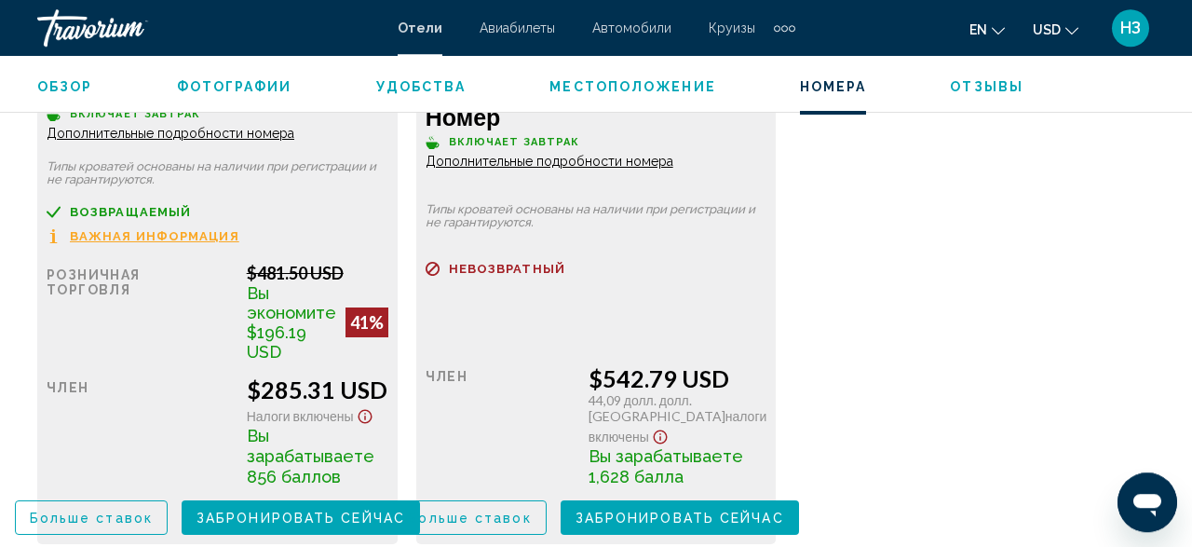
scroll to position [2841, 0]
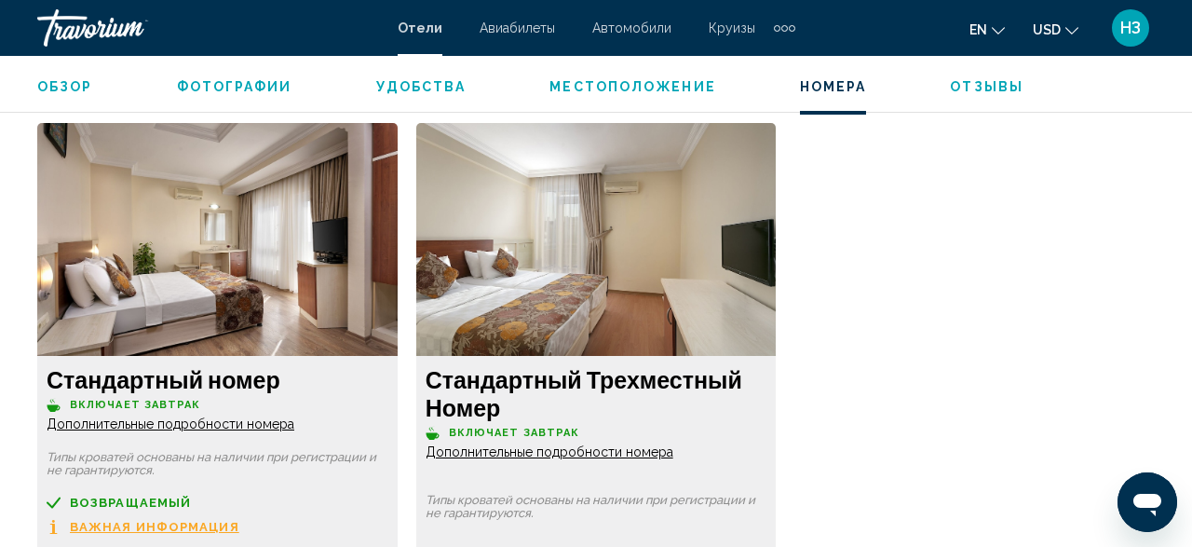
click at [165, 228] on img "Основной контент" at bounding box center [217, 239] width 360 height 233
click at [165, 227] on img "Основной контент" at bounding box center [217, 239] width 360 height 233
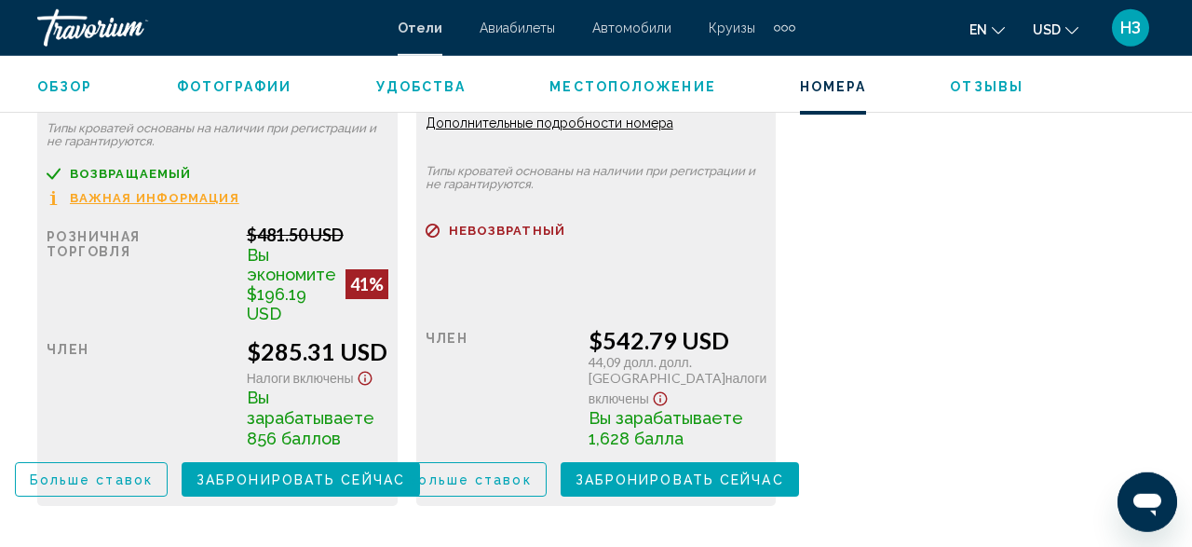
scroll to position [3131, 0]
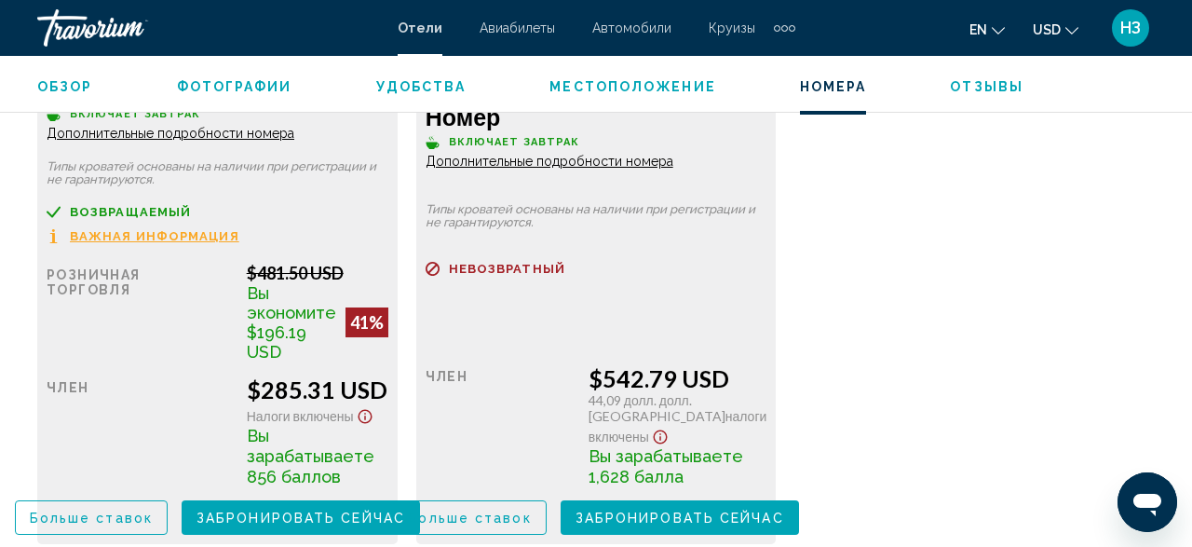
click at [267, 280] on div "$481.50 USD" at bounding box center [318, 273] width 142 height 20
click at [135, 218] on span "Возвращаемый" at bounding box center [130, 212] width 121 height 12
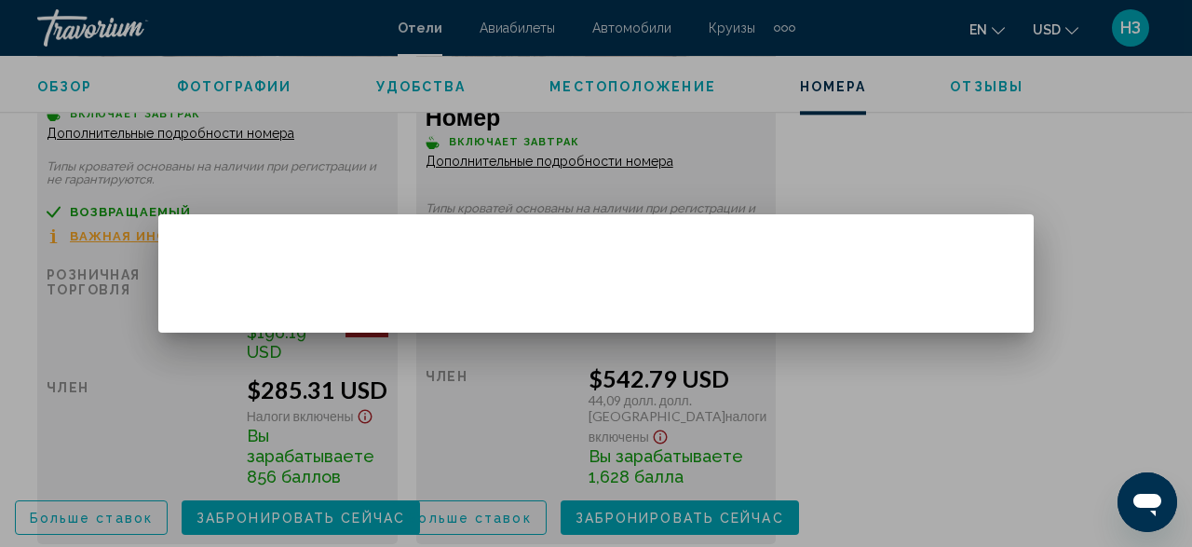
scroll to position [0, 0]
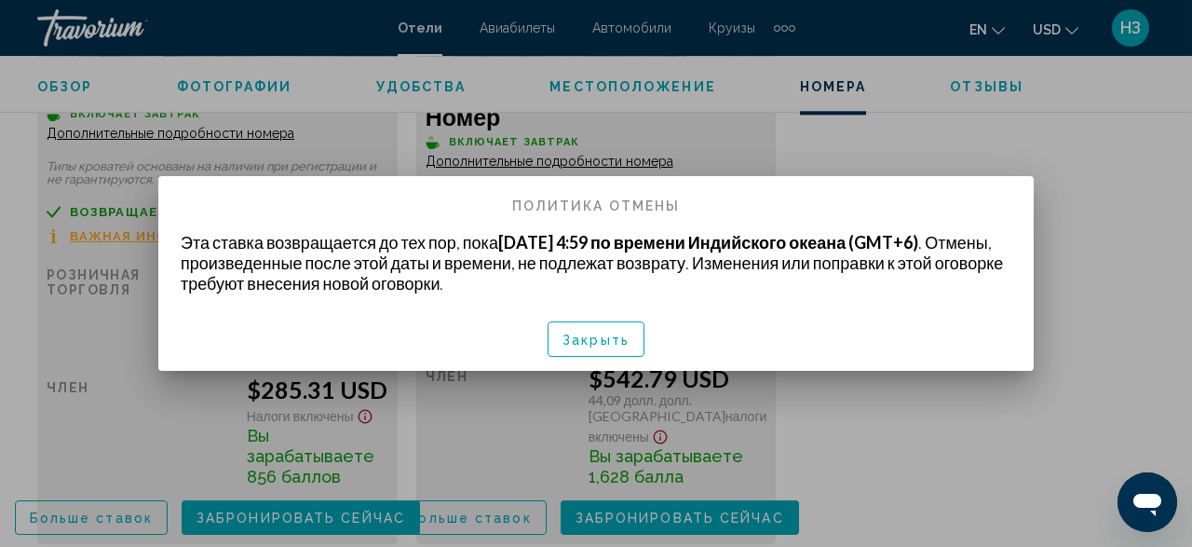
click at [592, 342] on span "Закрыть" at bounding box center [596, 340] width 67 height 15
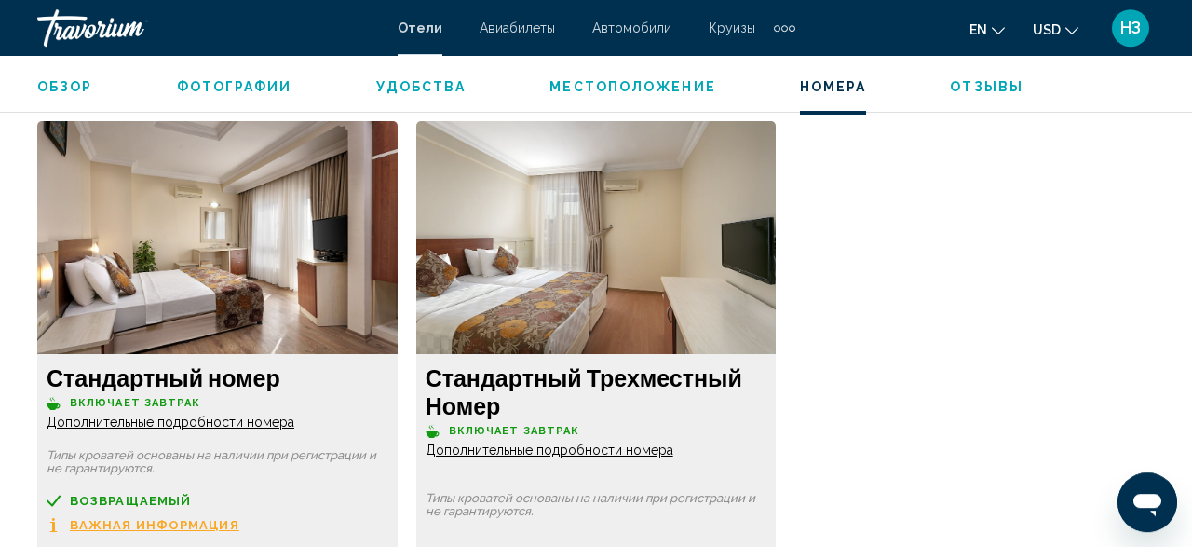
scroll to position [2841, 0]
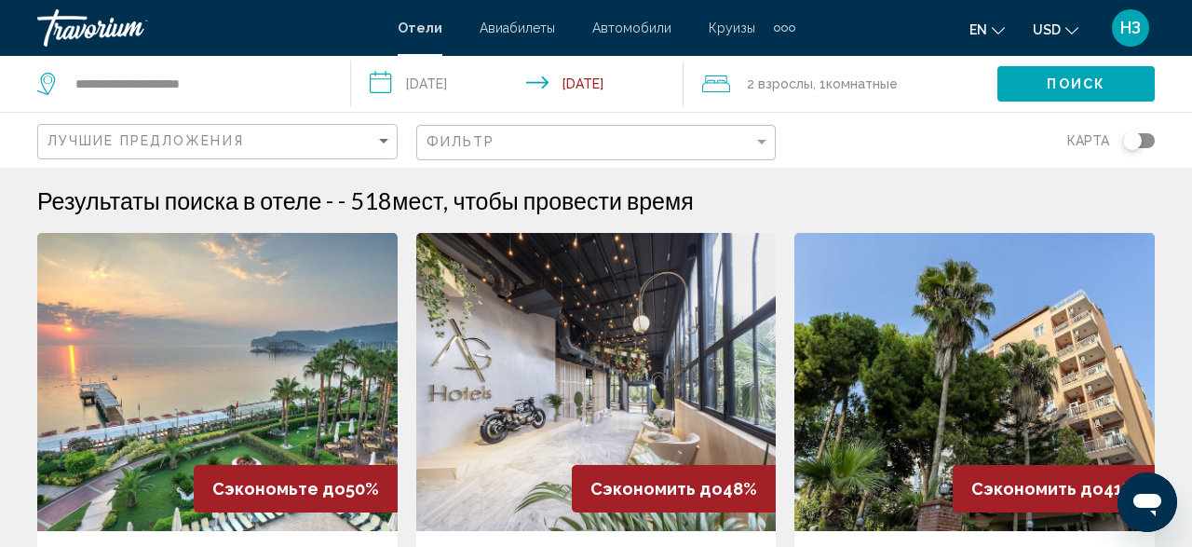
click at [1034, 189] on div "Результаты поиска в отеле - - 518 мест, чтобы провести время" at bounding box center [596, 200] width 1118 height 28
click at [915, 122] on div "Карта" at bounding box center [975, 140] width 360 height 55
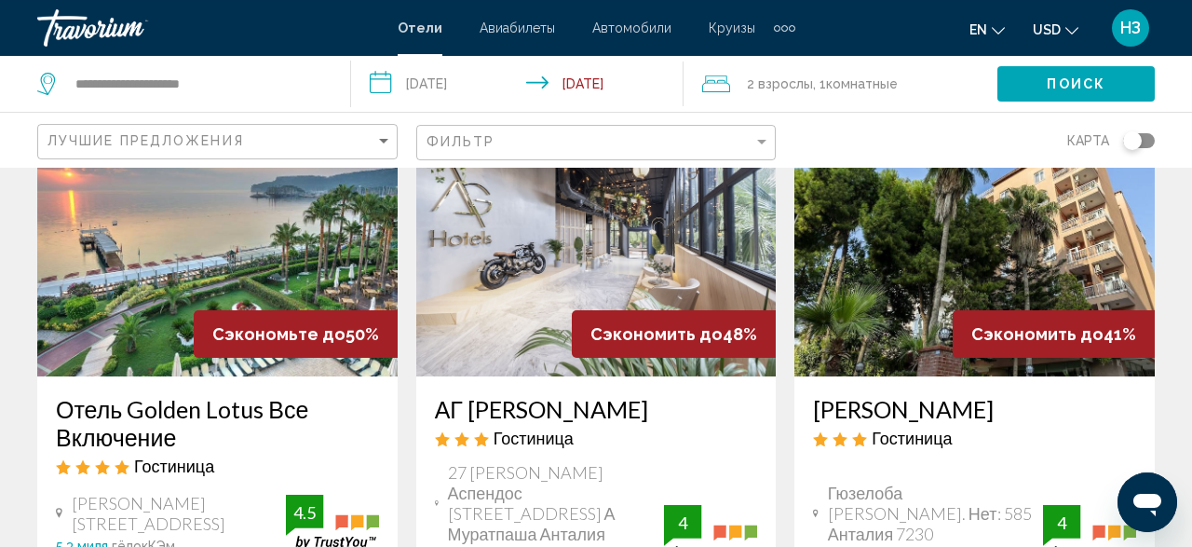
scroll to position [194, 0]
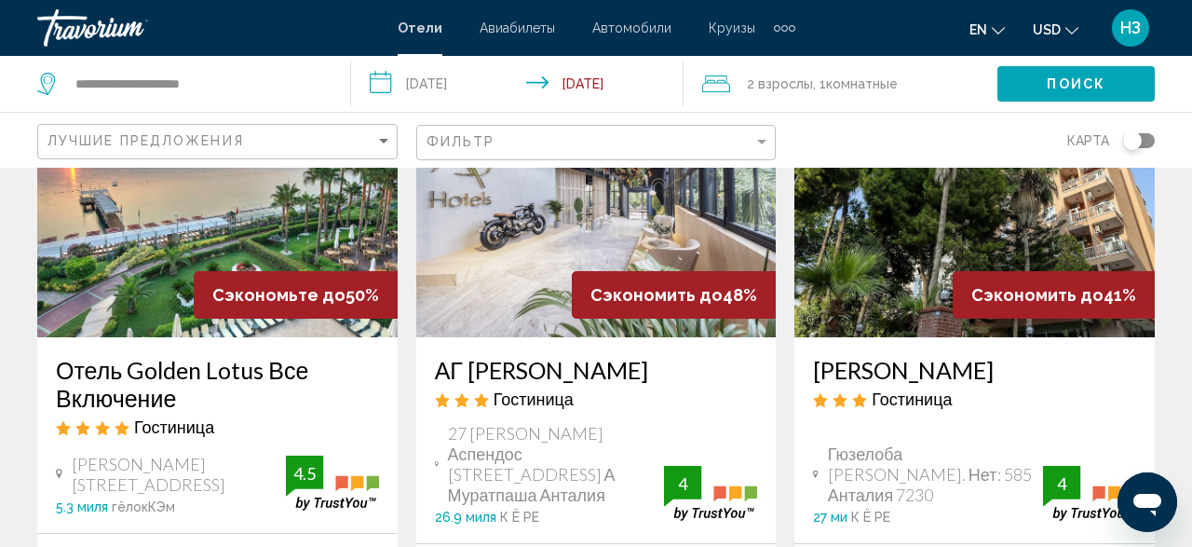
click at [1066, 426] on div "[PERSON_NAME] [GEOGRAPHIC_DATA] Гюзелоба Лара Кад. Нет: 585 Анталия 7230 27 ми …" at bounding box center [975, 440] width 360 height 206
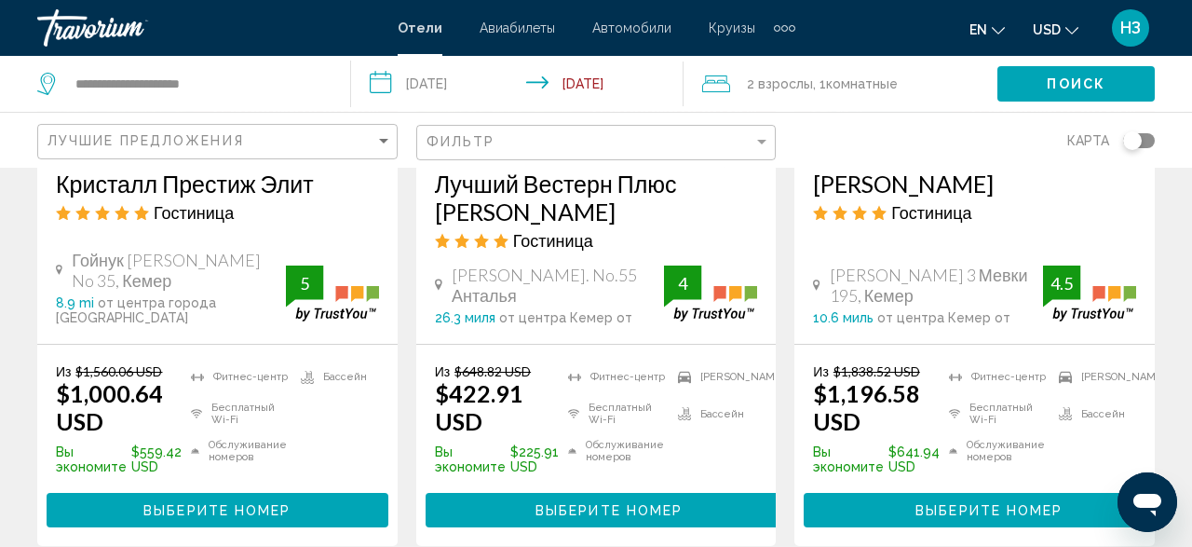
scroll to position [1606, 0]
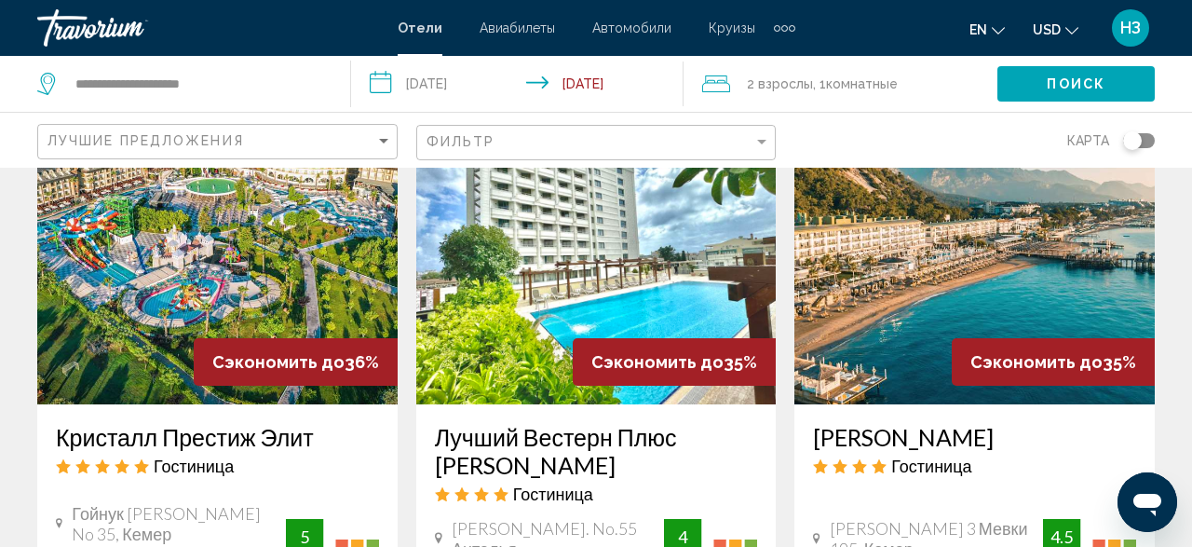
click at [603, 303] on img "Основной контент" at bounding box center [596, 255] width 360 height 298
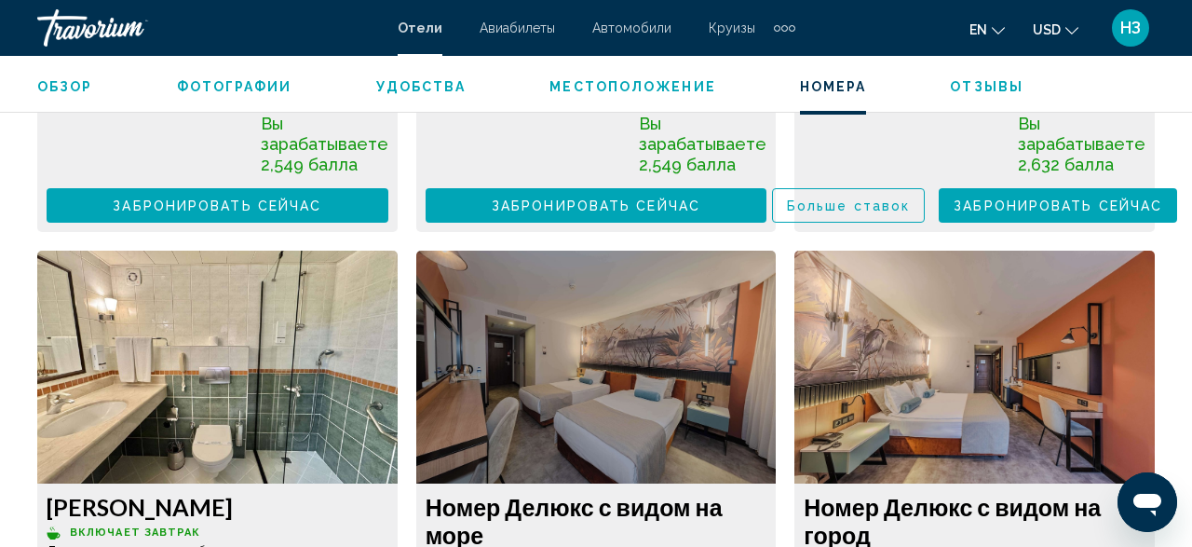
scroll to position [4580, 0]
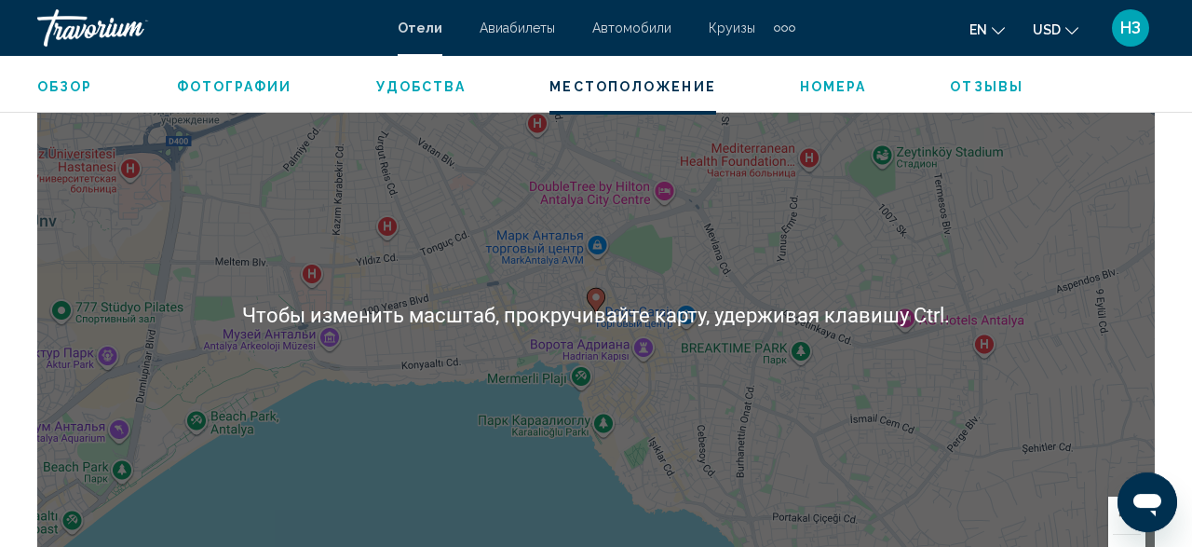
scroll to position [2166, 0]
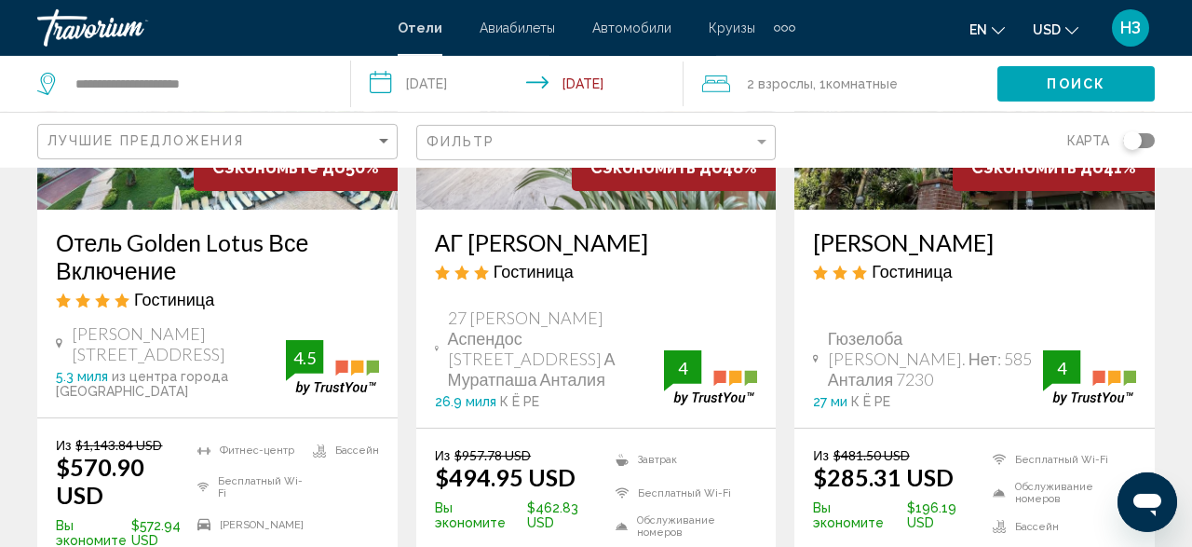
scroll to position [291, 0]
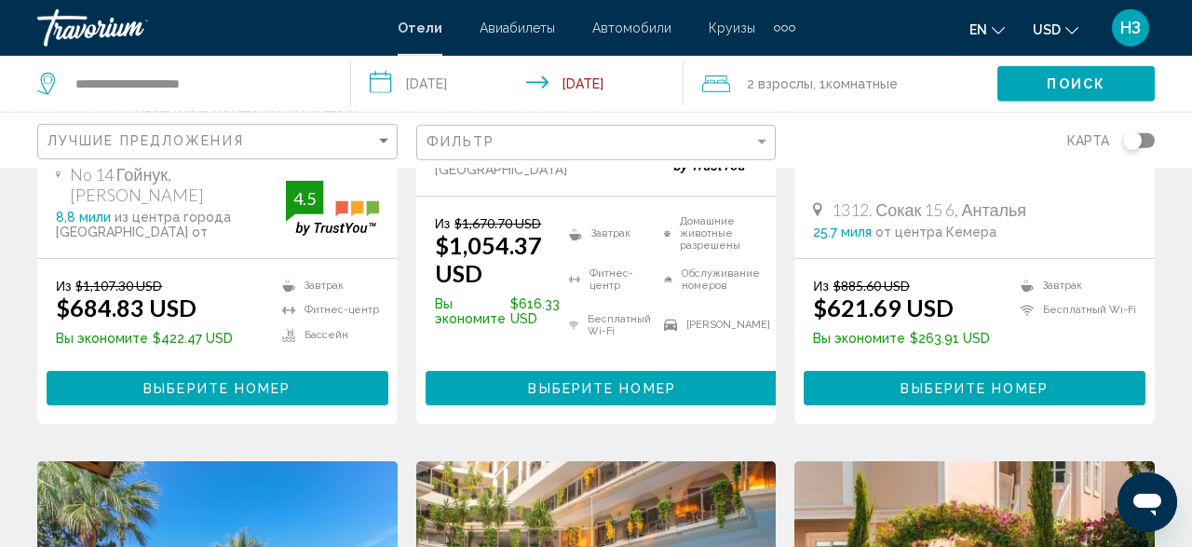
scroll to position [484, 0]
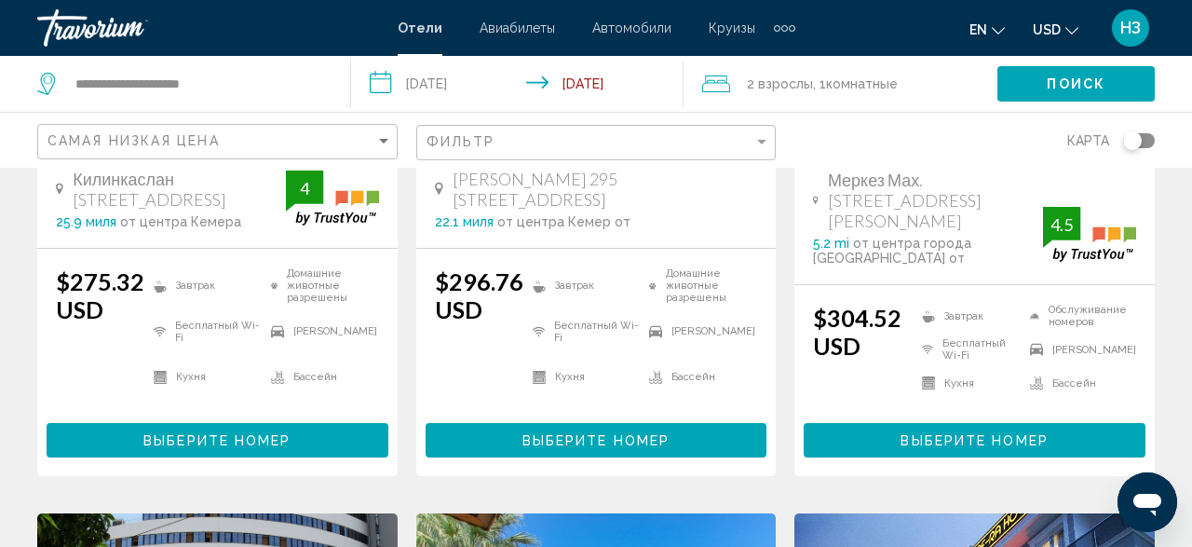
scroll to position [484, 0]
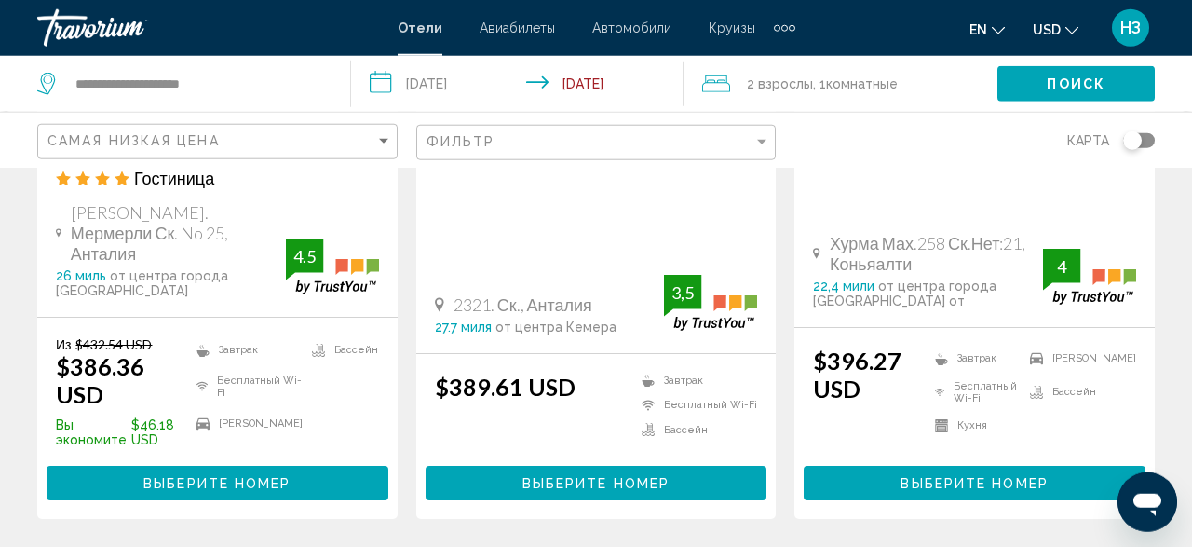
scroll to position [1647, 0]
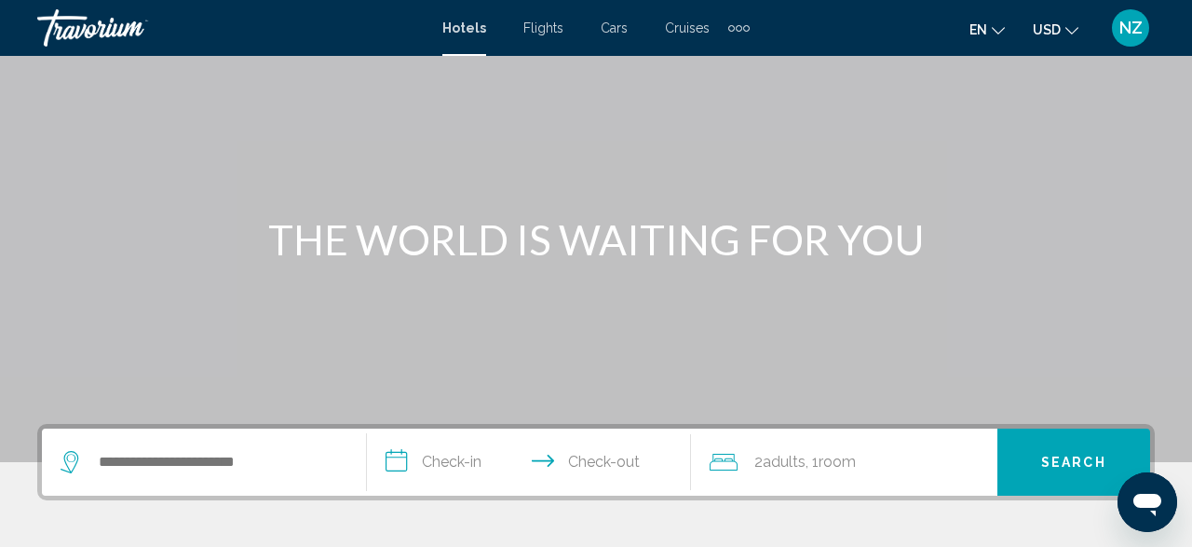
scroll to position [194, 0]
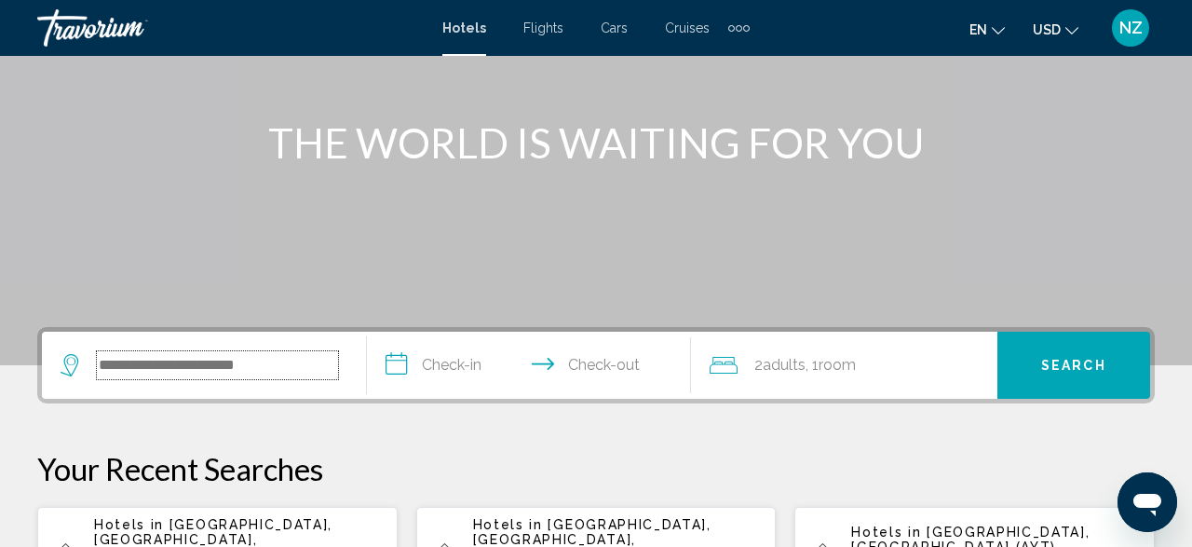
click at [115, 363] on input "Search widget" at bounding box center [217, 365] width 241 height 28
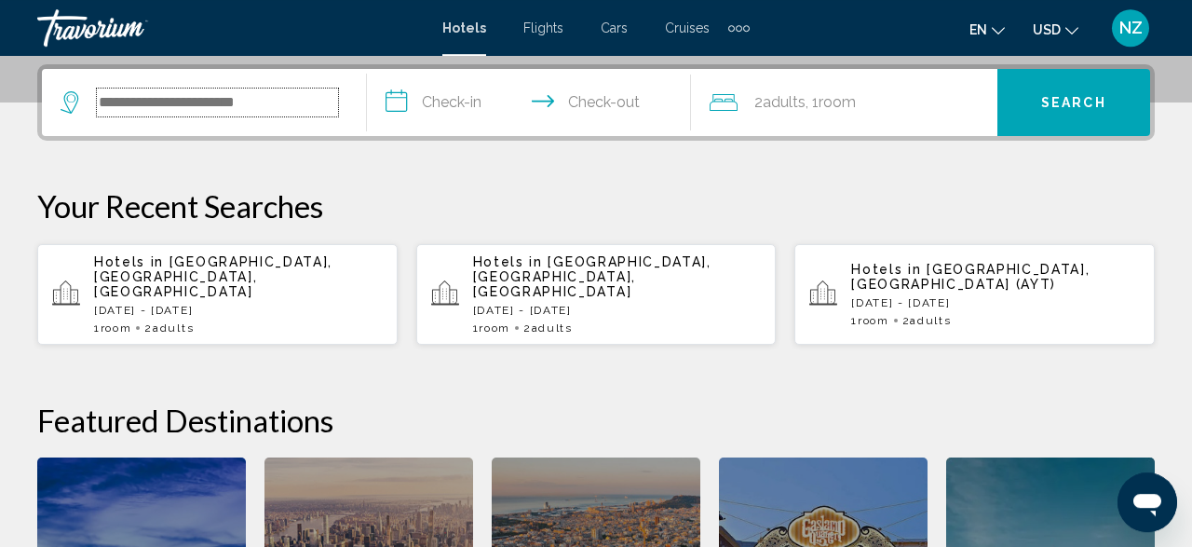
scroll to position [460, 0]
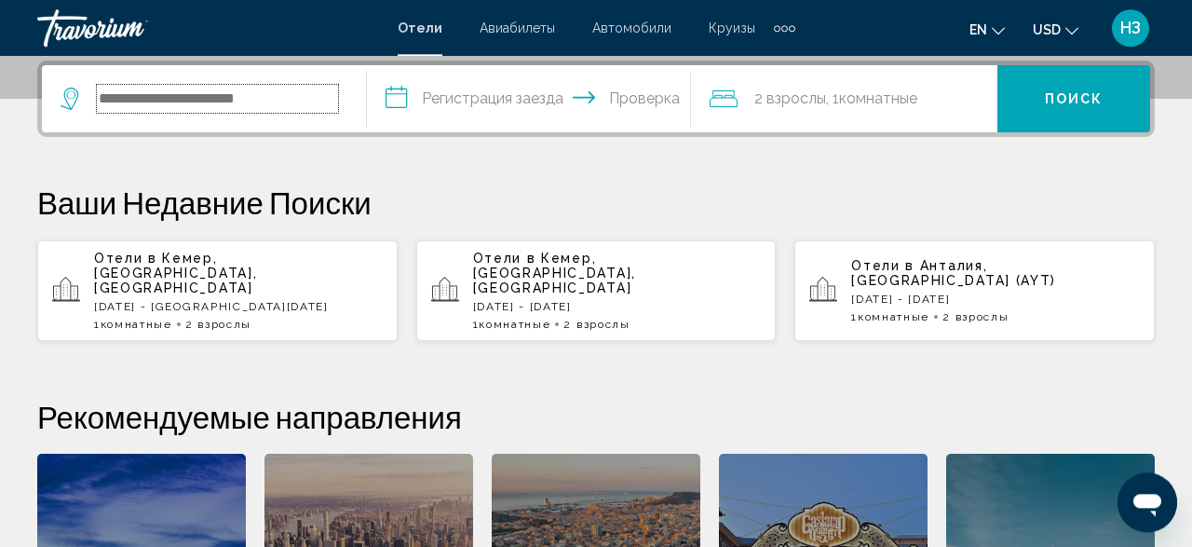
click at [105, 93] on input "Search widget" at bounding box center [217, 99] width 241 height 28
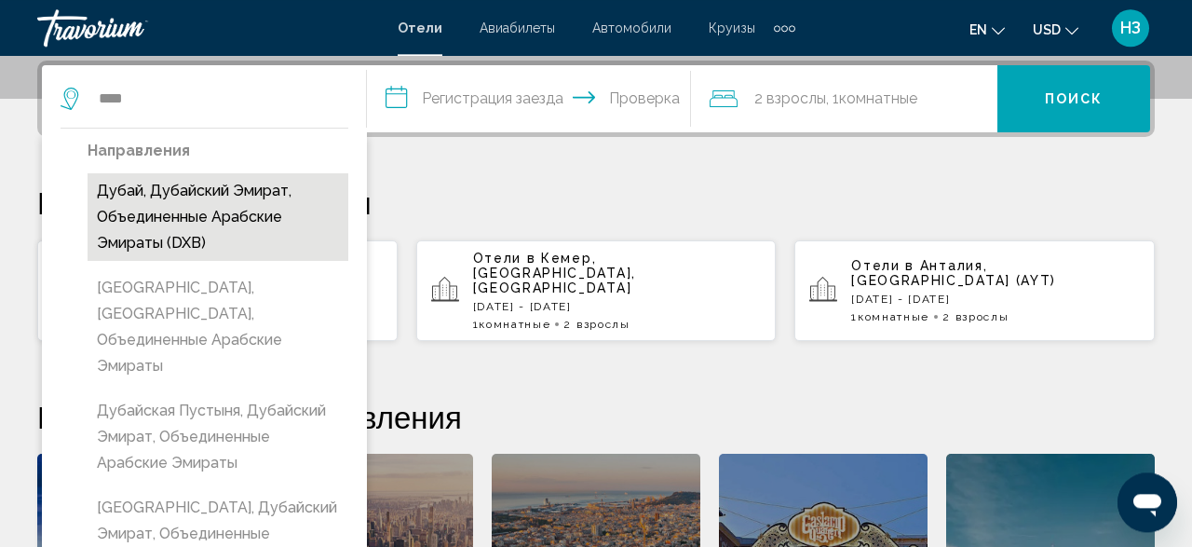
scroll to position [459, 0]
click at [172, 211] on button "Дубай, Дубайский Эмират, Объединенные Арабские Эмираты (DXB)" at bounding box center [218, 218] width 261 height 88
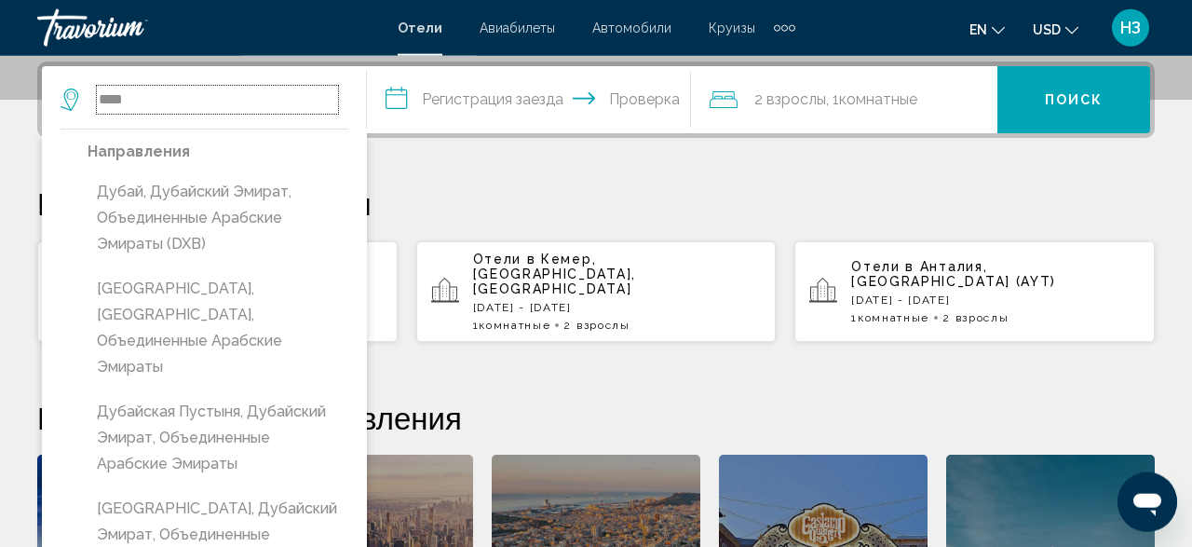
type input "**********"
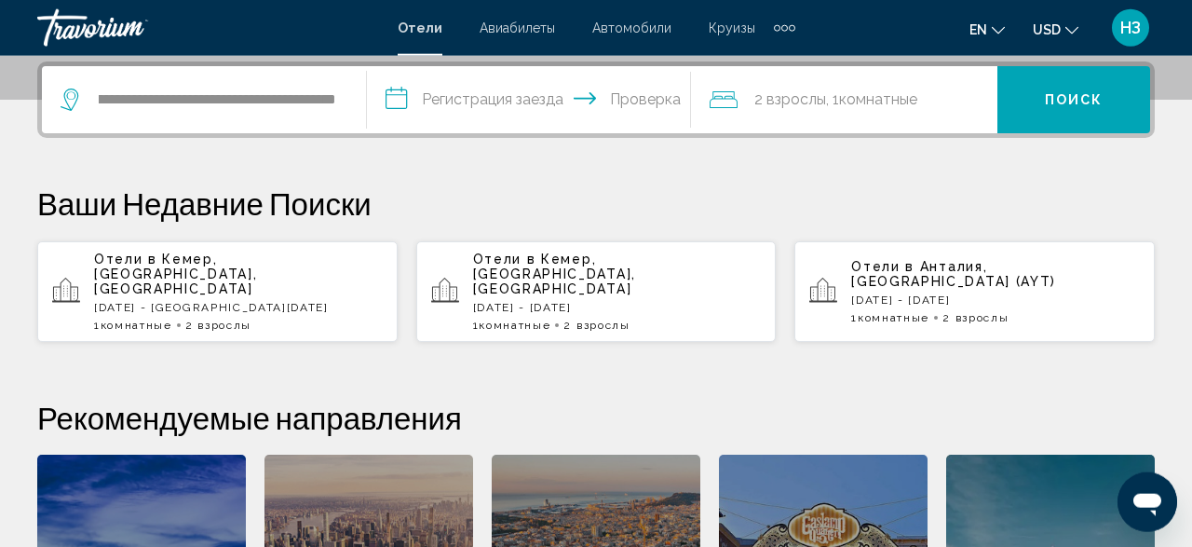
scroll to position [460, 0]
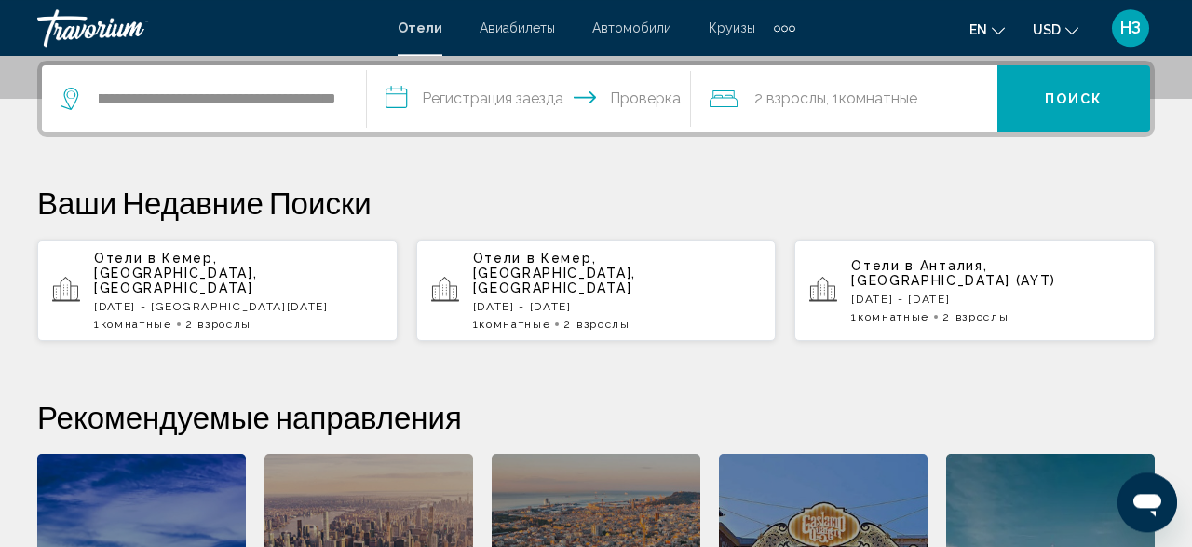
click at [398, 93] on input "**********" at bounding box center [533, 101] width 332 height 73
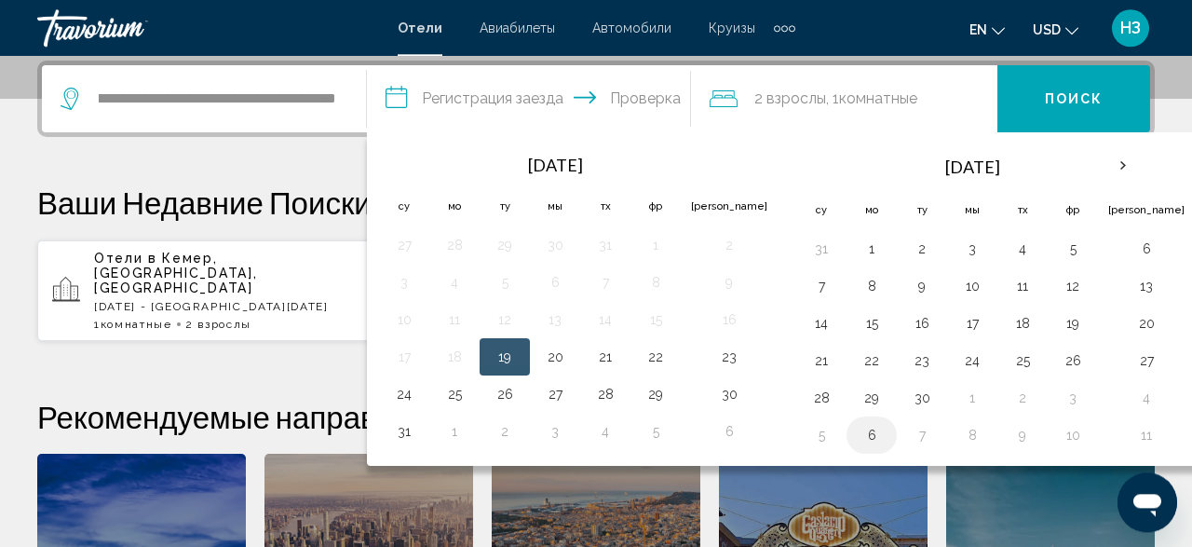
click at [857, 429] on button "6" at bounding box center [872, 435] width 30 height 26
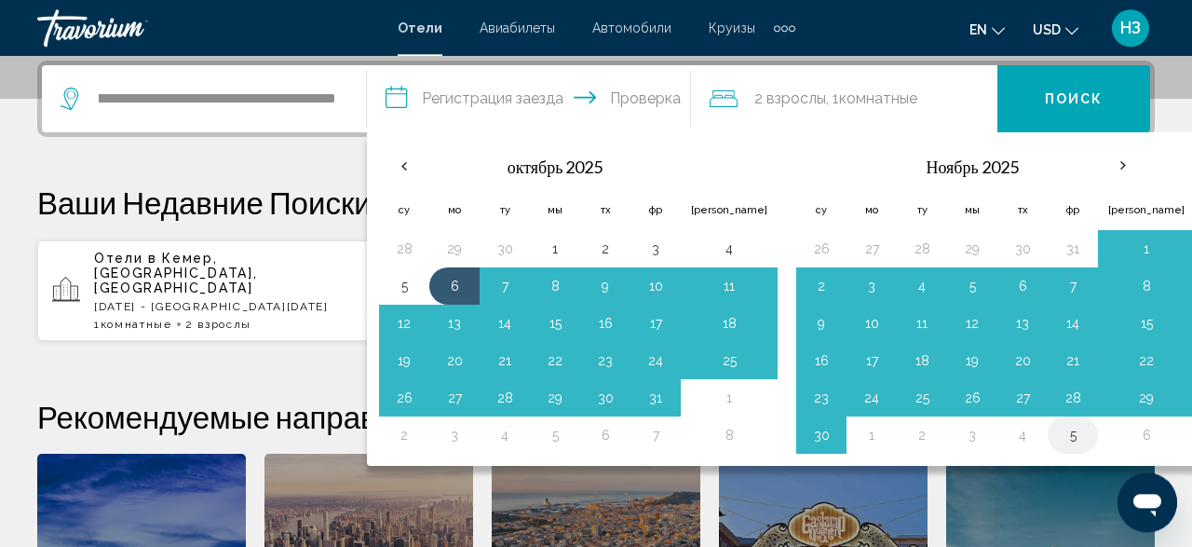
click at [1058, 439] on button "5" at bounding box center [1073, 435] width 30 height 26
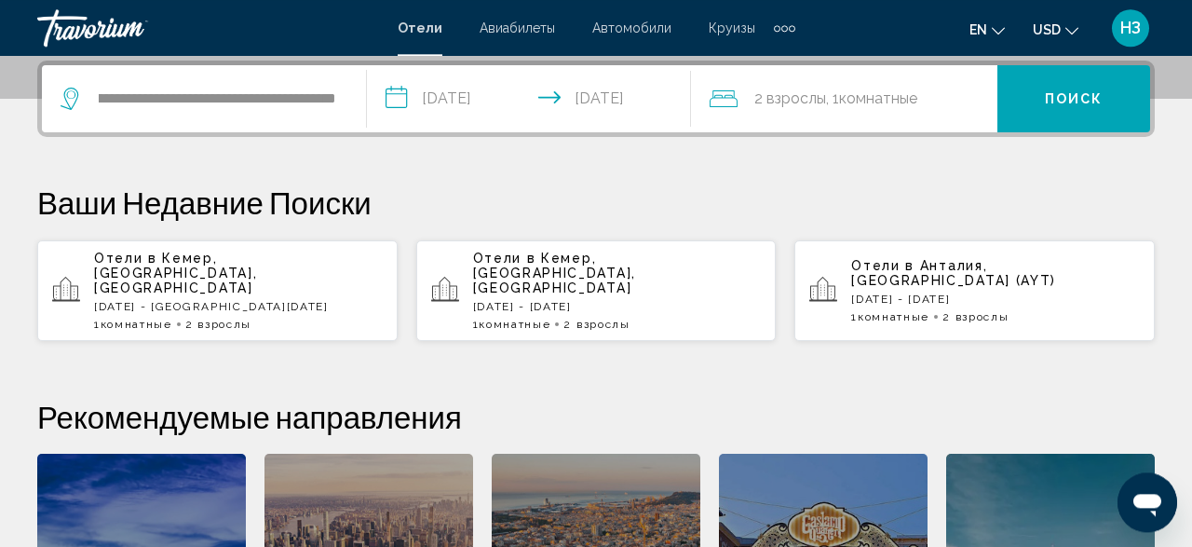
click at [394, 97] on input "**********" at bounding box center [533, 101] width 332 height 73
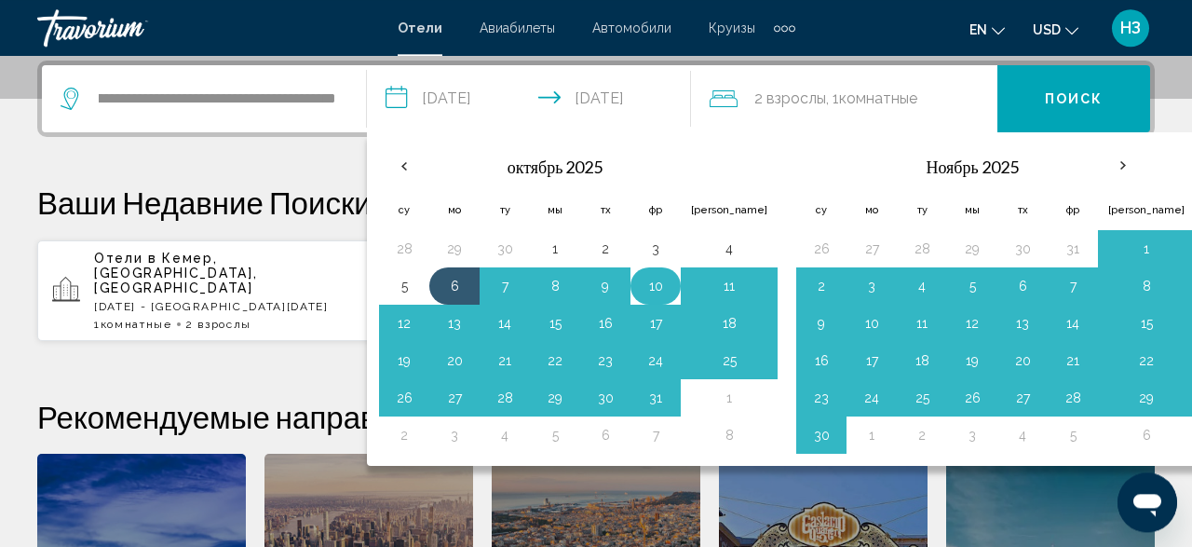
click at [651, 287] on button "10" at bounding box center [656, 286] width 30 height 26
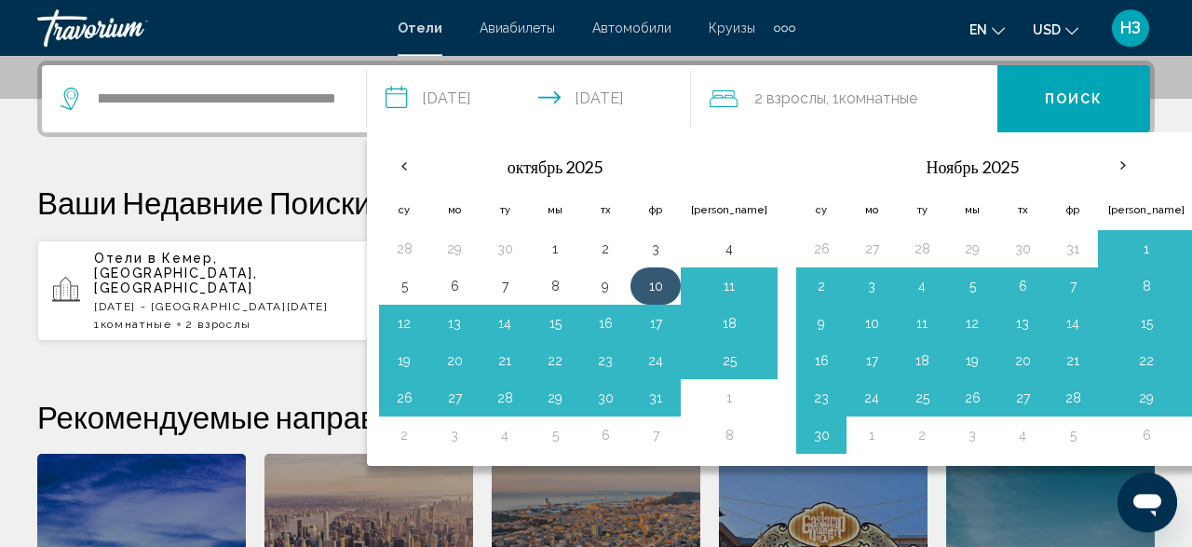
click at [651, 287] on button "10" at bounding box center [656, 286] width 30 height 26
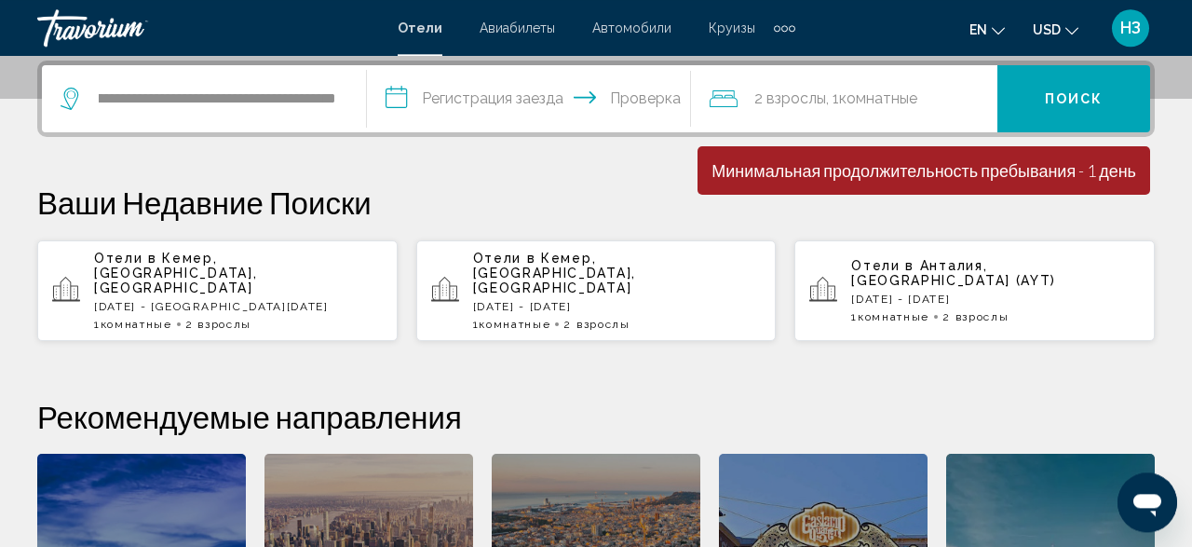
click at [394, 93] on input "**********" at bounding box center [533, 101] width 332 height 73
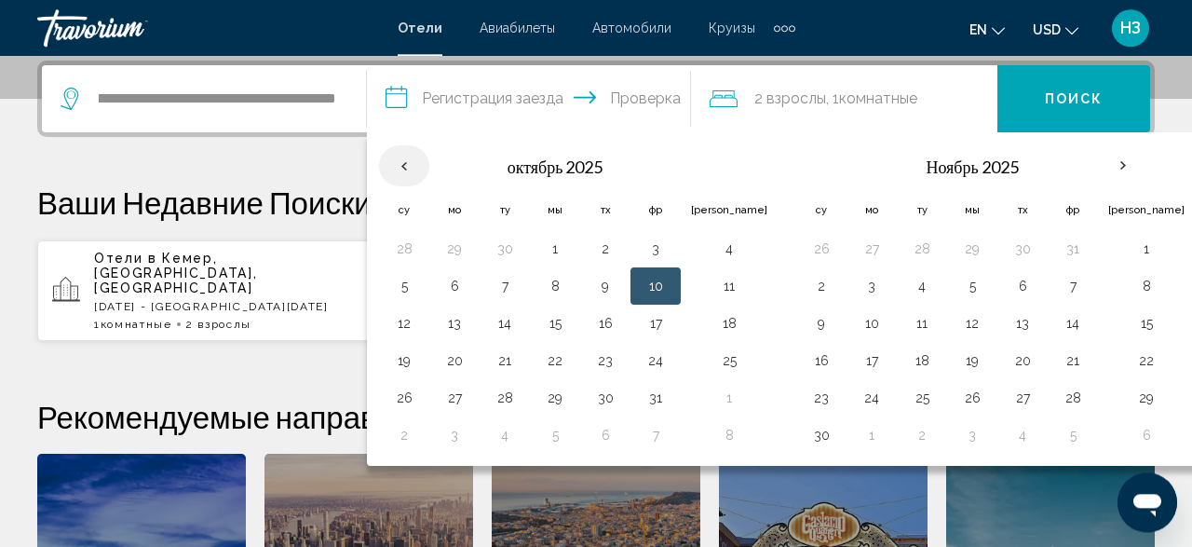
click at [403, 164] on th "В предыдущем месяце" at bounding box center [404, 165] width 50 height 41
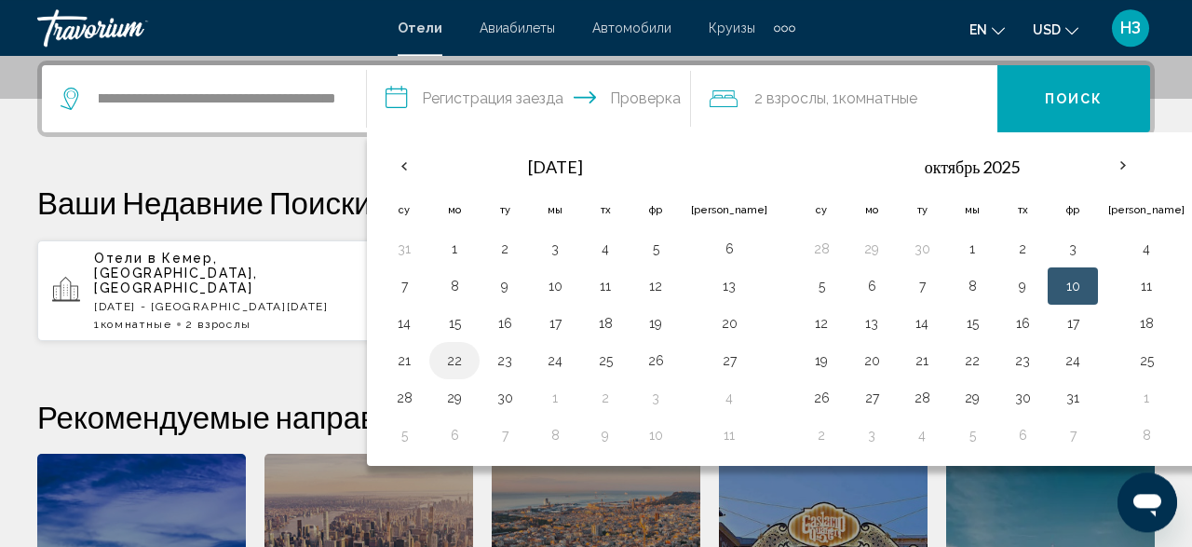
click at [452, 358] on button "22" at bounding box center [455, 360] width 30 height 26
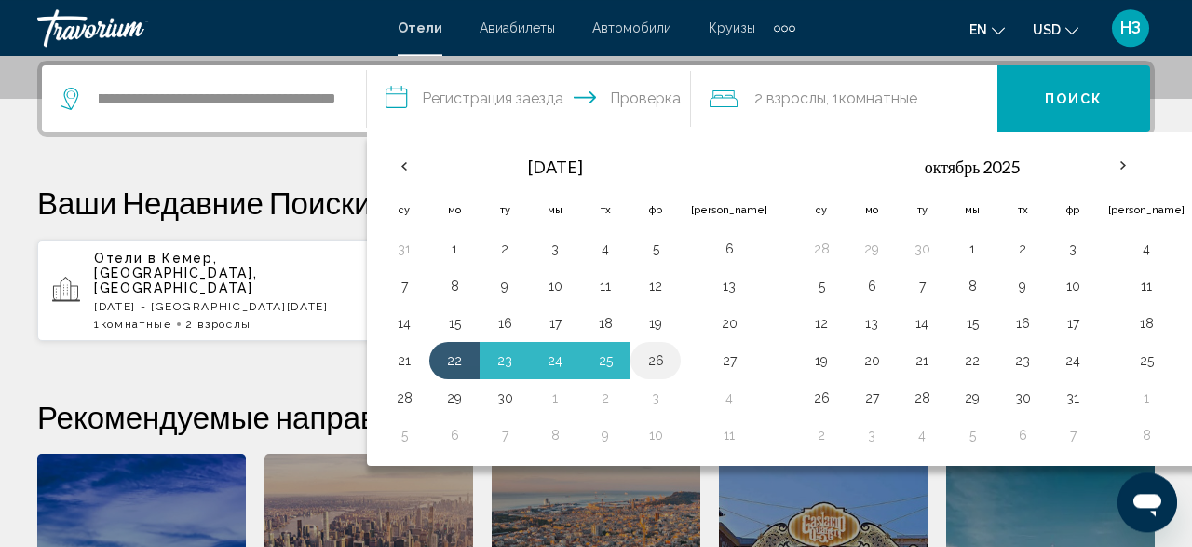
click at [655, 360] on button "26" at bounding box center [656, 360] width 30 height 26
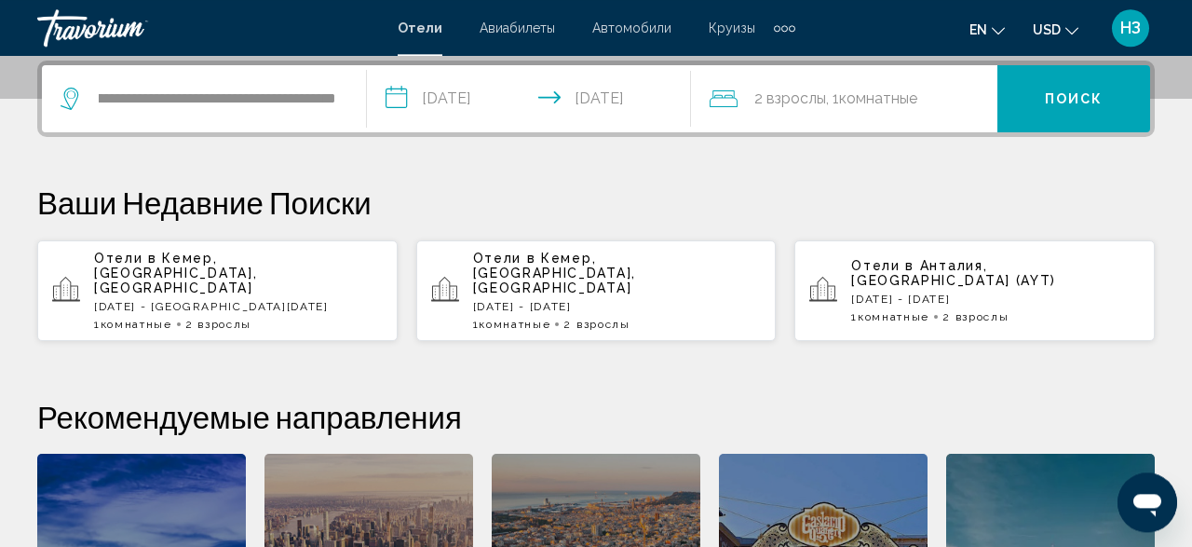
type input "**********"
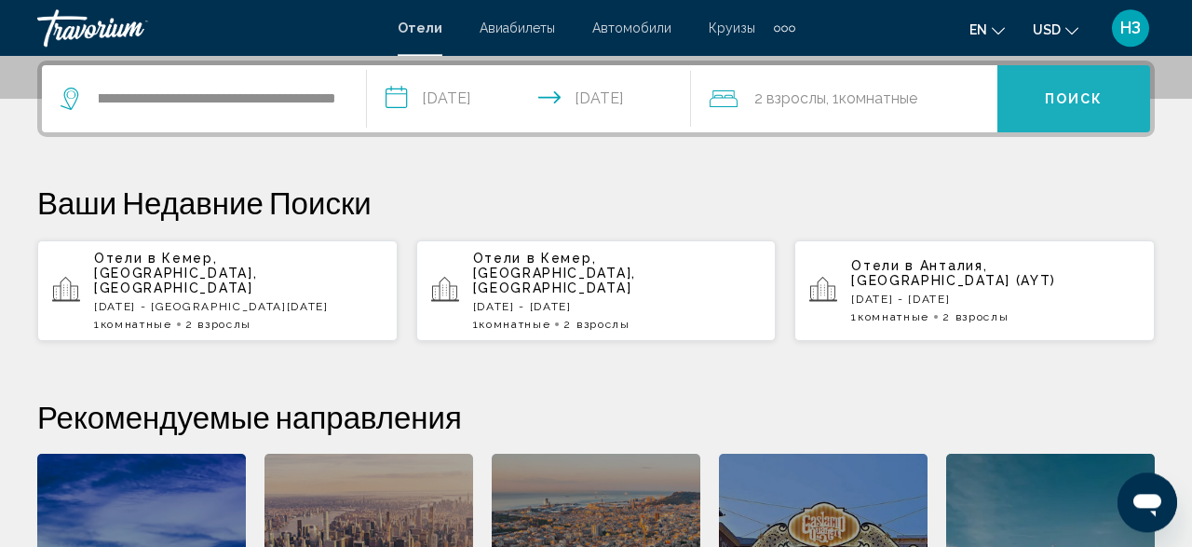
click at [1085, 100] on span "Поиск" at bounding box center [1074, 99] width 59 height 15
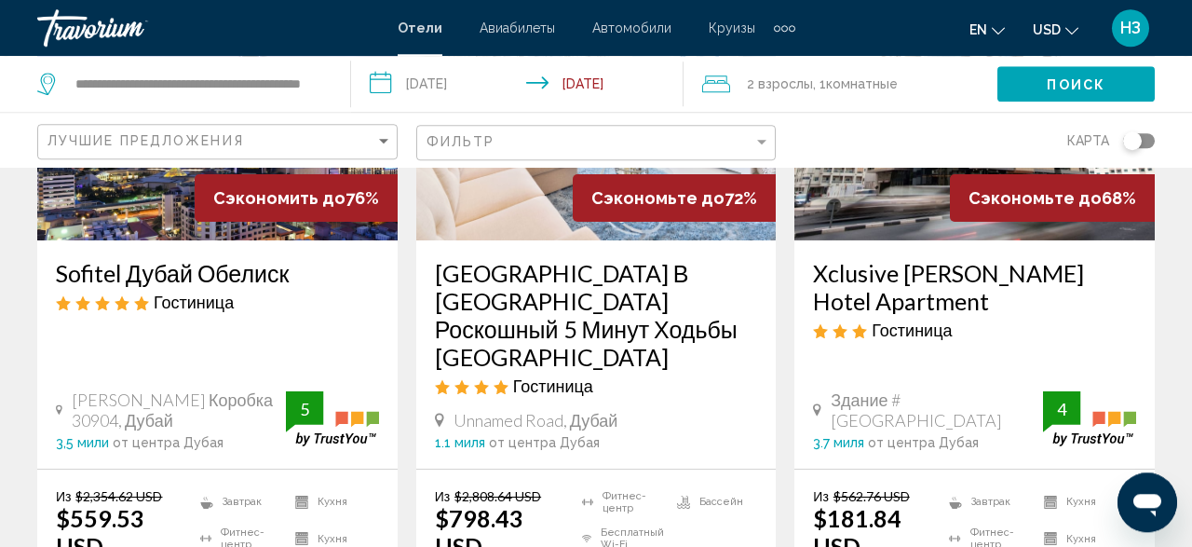
scroll to position [291, 0]
click at [191, 523] on div "Из $2,354.62 USD $559.53 USD Вы экономите $1,795.09 USD Завтрак Фитнес-центр Бе…" at bounding box center [226, 543] width 340 height 111
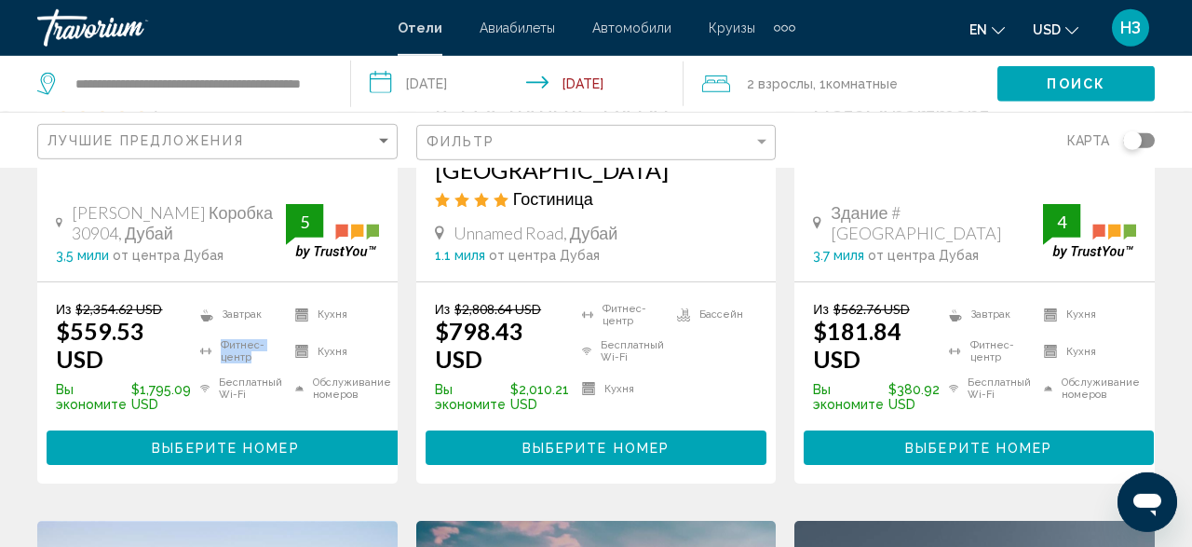
scroll to position [387, 0]
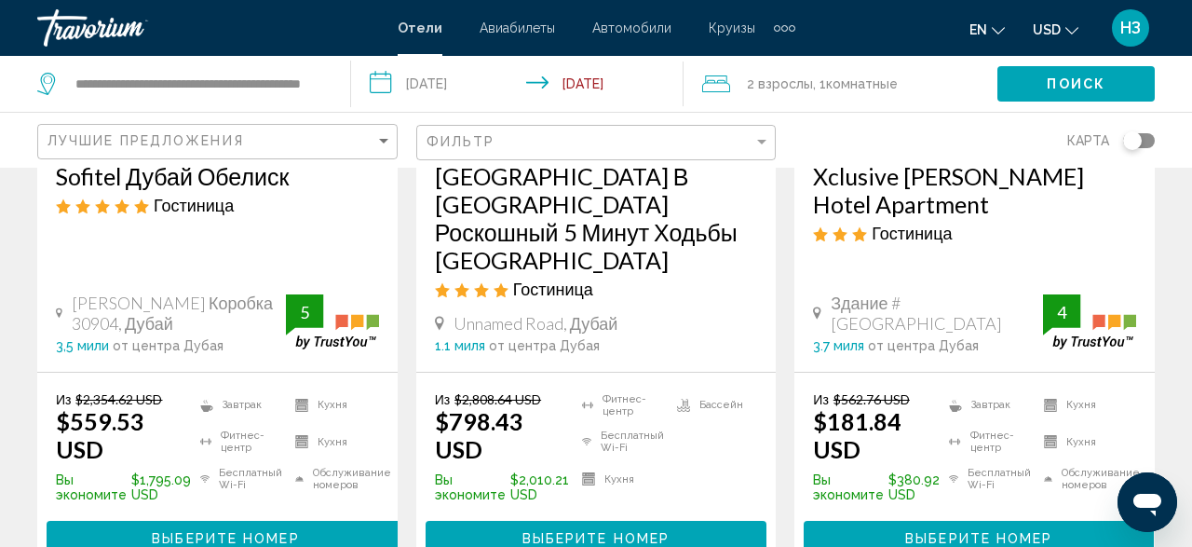
click at [680, 456] on ul "Фитнес-центр Бесплатный Wi-Fi Кухня Бассейн" at bounding box center [665, 446] width 185 height 111
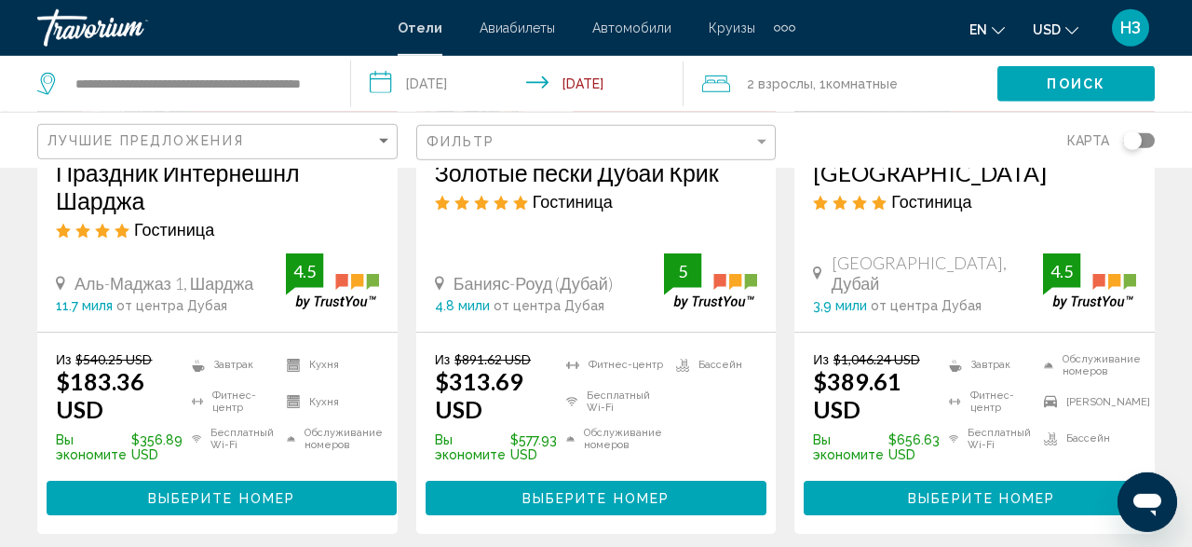
scroll to position [1162, 0]
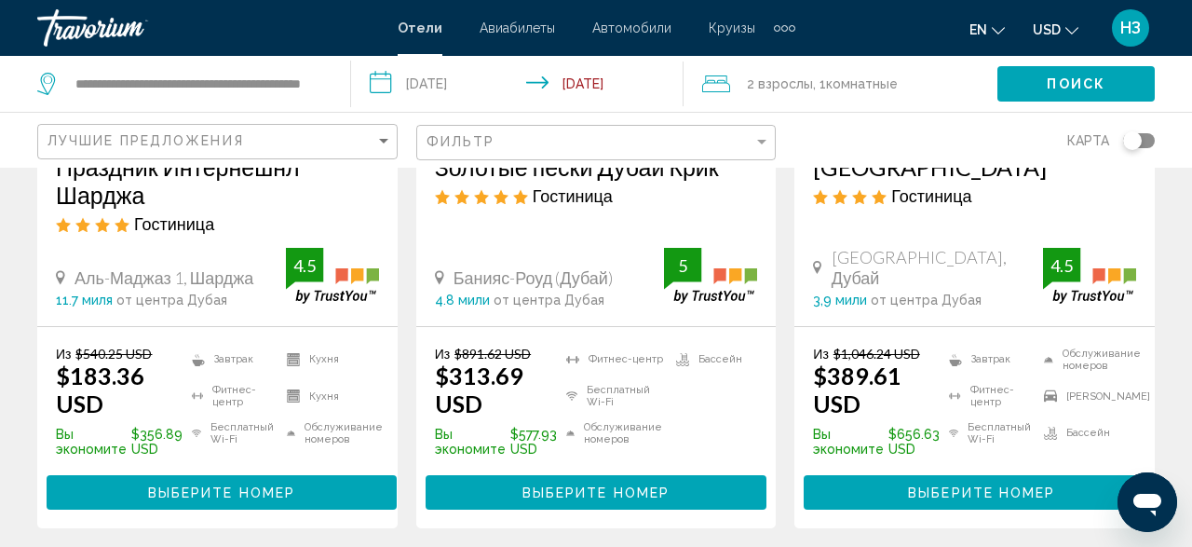
click at [1146, 494] on icon "Открыть окно обмена сообщениями" at bounding box center [1148, 502] width 34 height 34
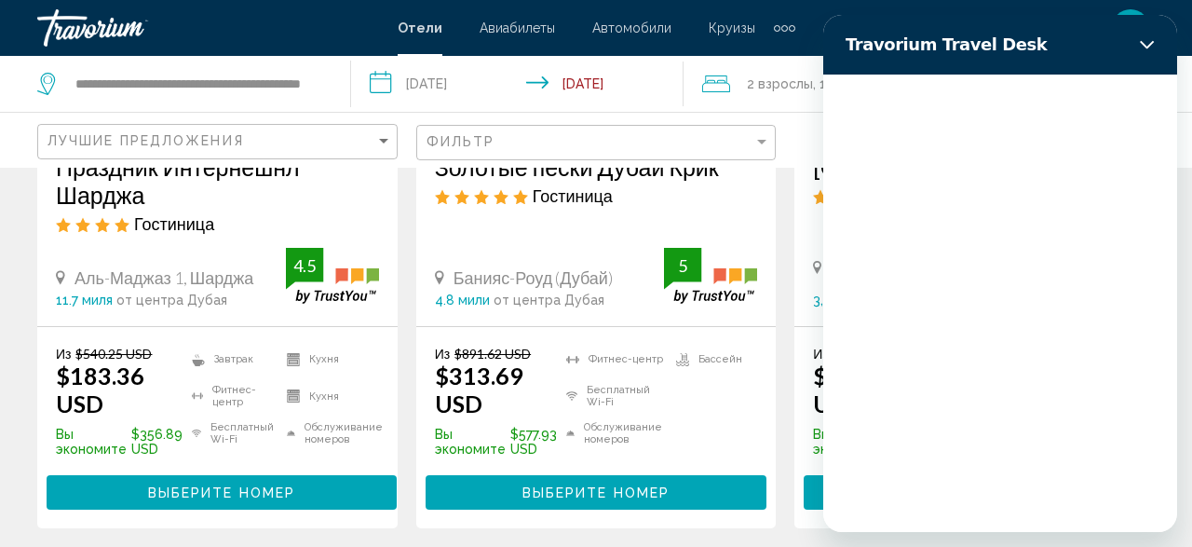
scroll to position [0, 0]
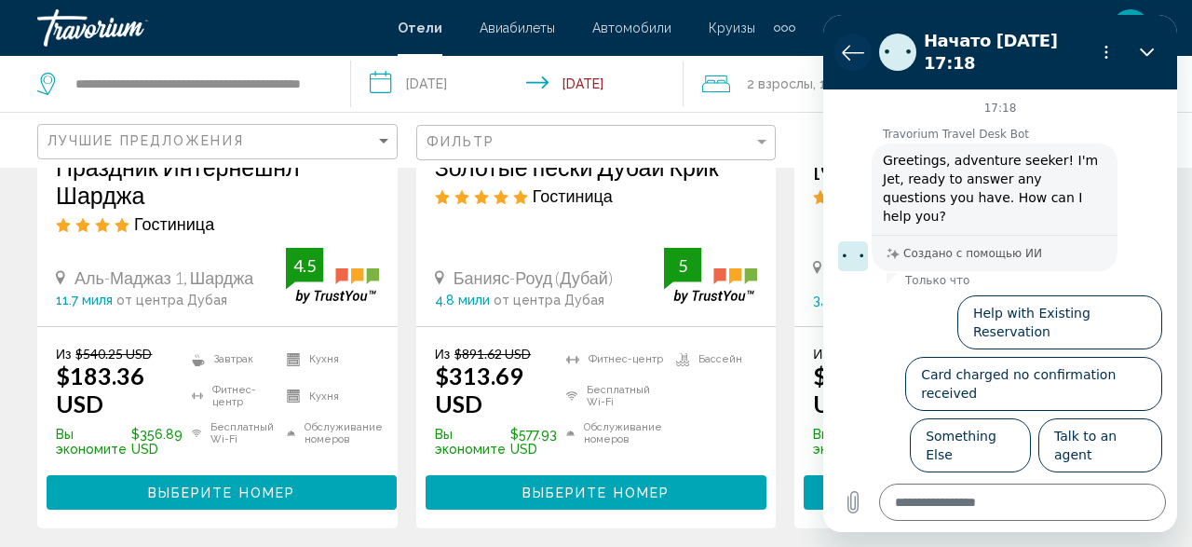
click at [845, 41] on icon "Вернуться к списку разговоров" at bounding box center [853, 52] width 22 height 22
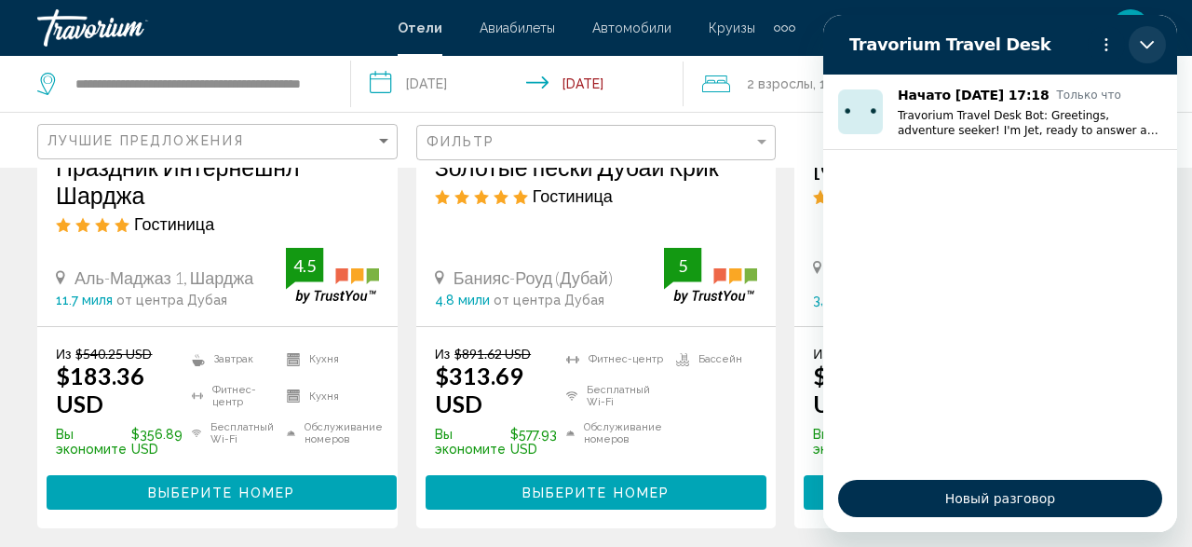
click at [1147, 39] on icon "Закрыть" at bounding box center [1147, 44] width 15 height 15
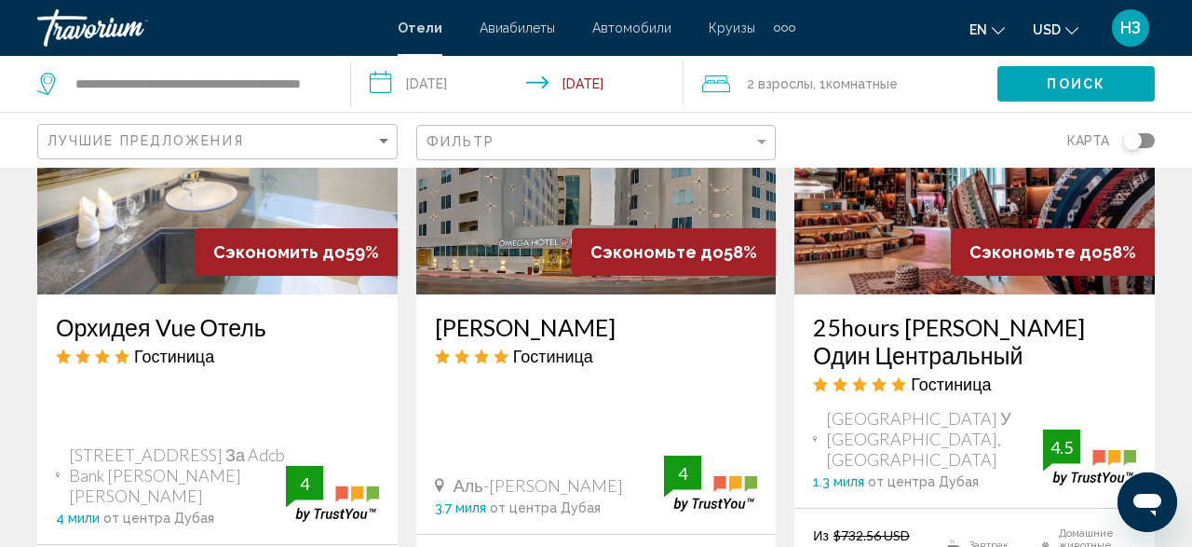
scroll to position [2422, 0]
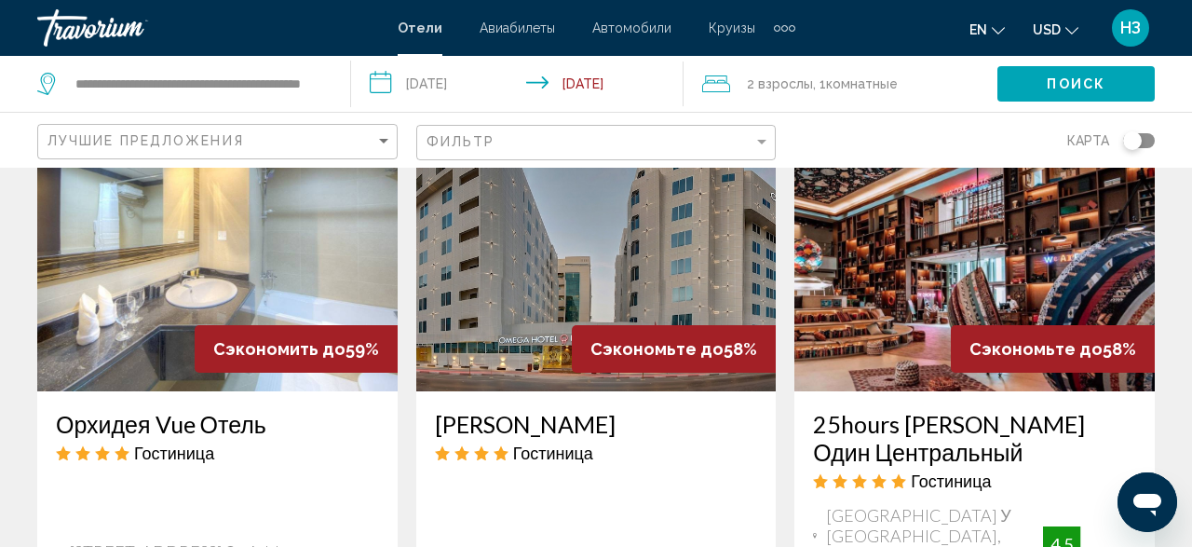
click at [381, 81] on input "**********" at bounding box center [521, 86] width 340 height 61
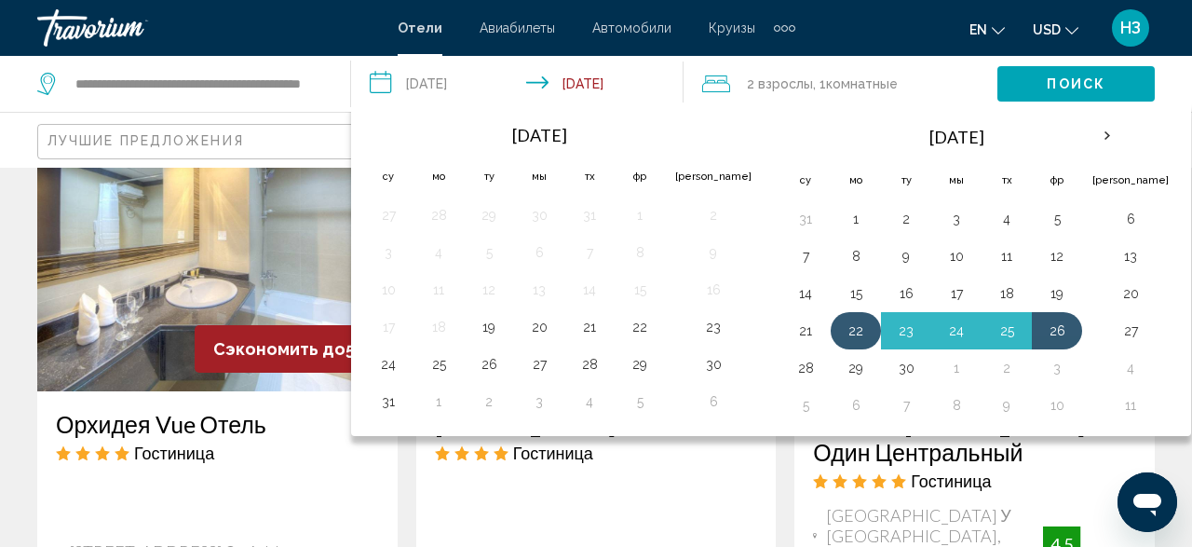
click at [841, 333] on button "22" at bounding box center [856, 331] width 30 height 26
click at [1042, 329] on button "26" at bounding box center [1057, 331] width 30 height 26
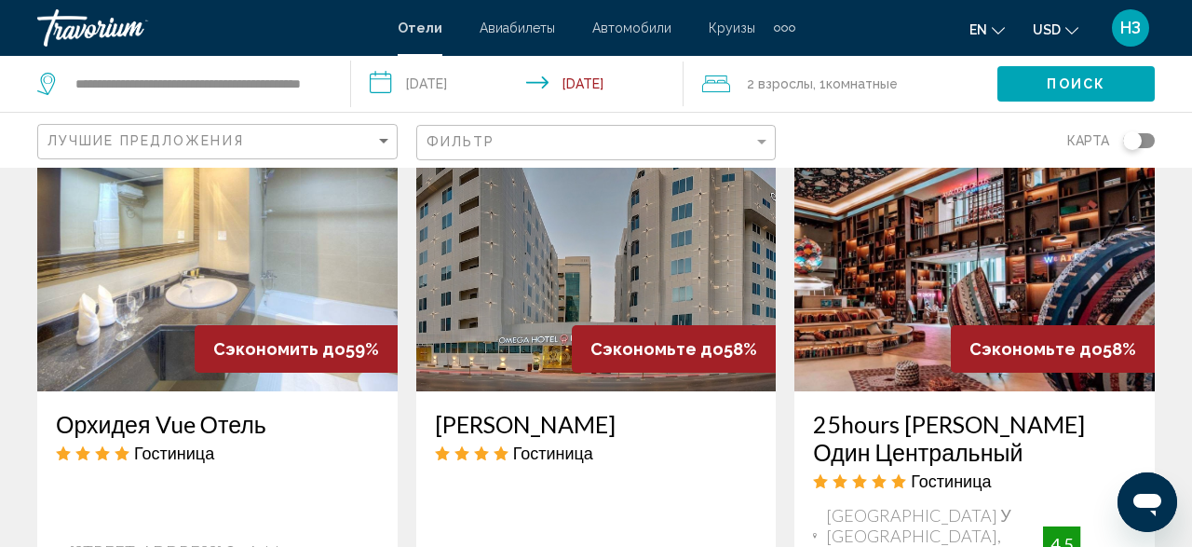
click at [713, 86] on icon "Путешественники: 2 взрослых, 0 детей" at bounding box center [716, 84] width 28 height 22
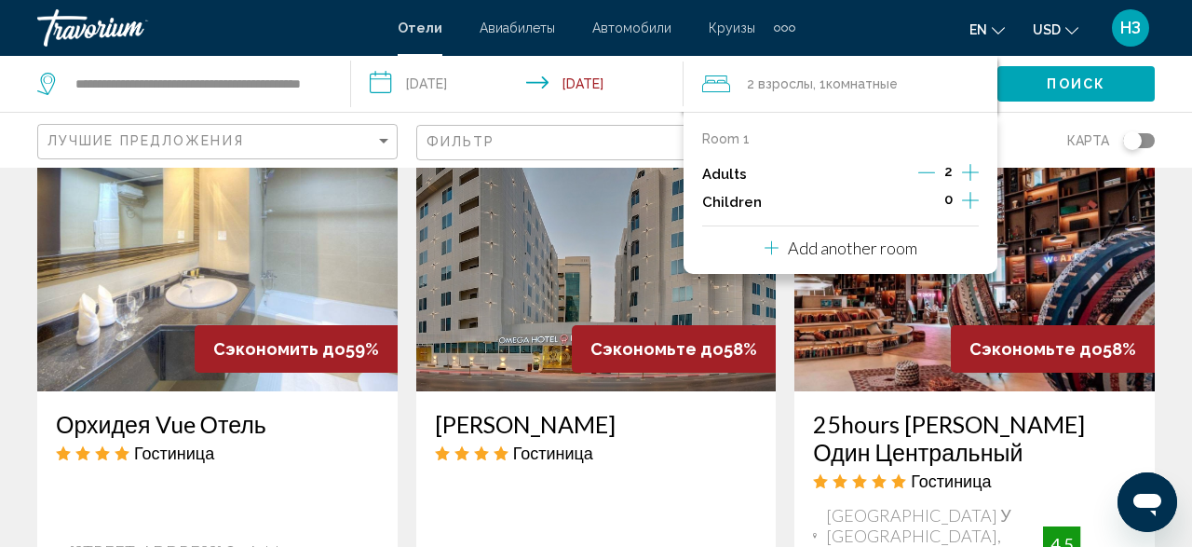
click at [1082, 82] on span "Поиск" at bounding box center [1076, 84] width 59 height 15
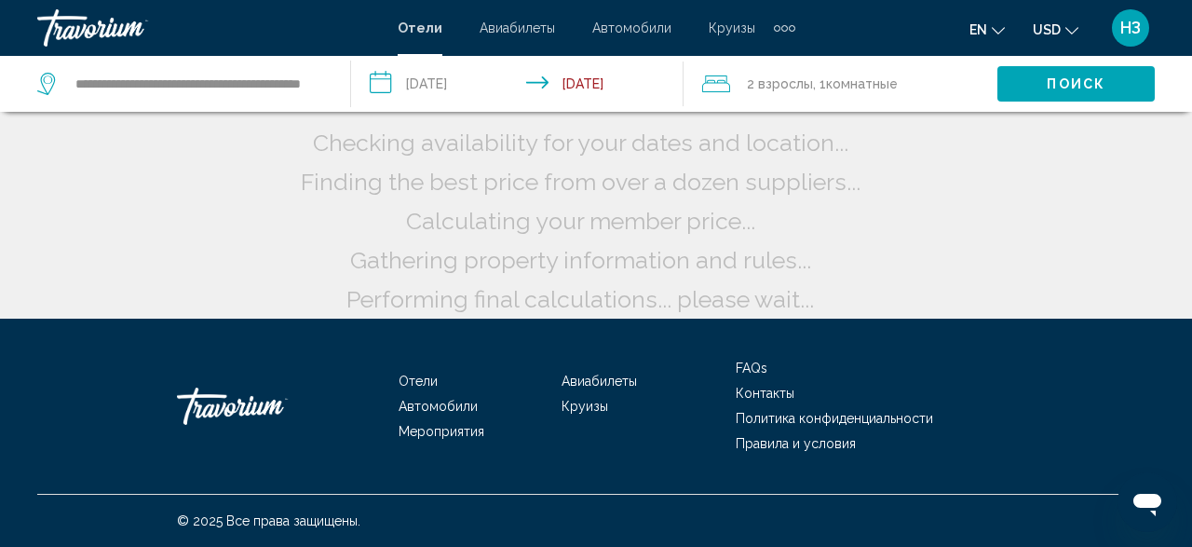
scroll to position [64, 0]
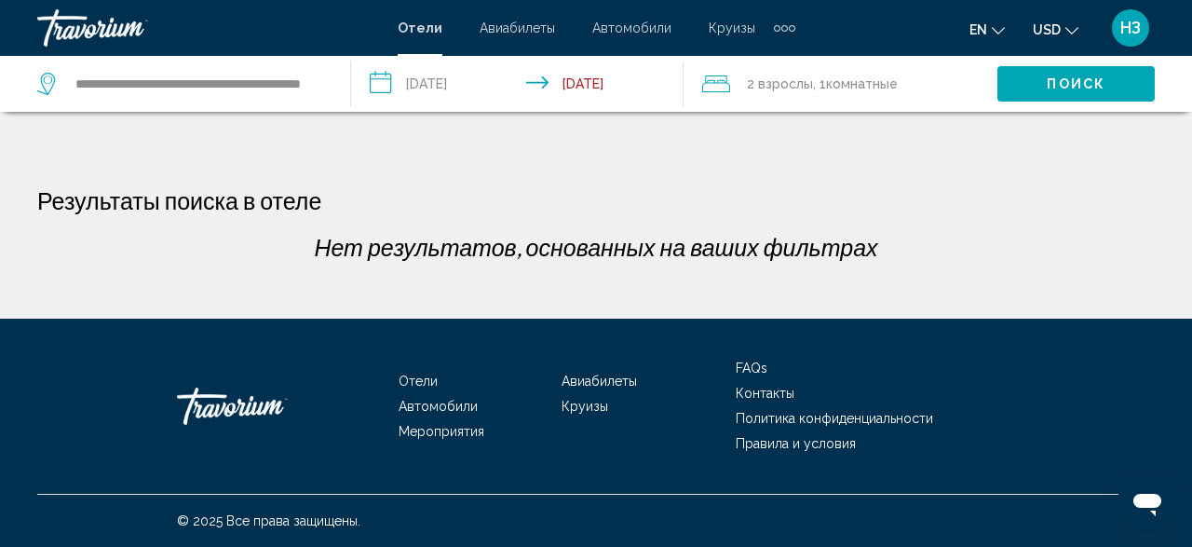
click at [378, 81] on input "**********" at bounding box center [521, 86] width 340 height 61
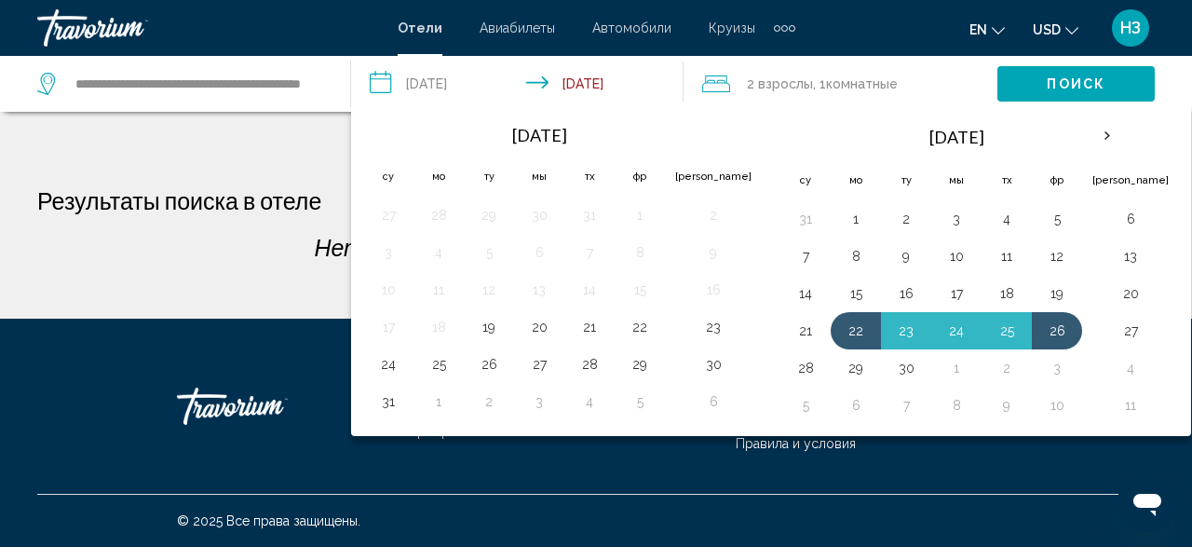
click at [717, 88] on icon "Путешественники: 2 взрослых, 0 детей" at bounding box center [716, 84] width 28 height 22
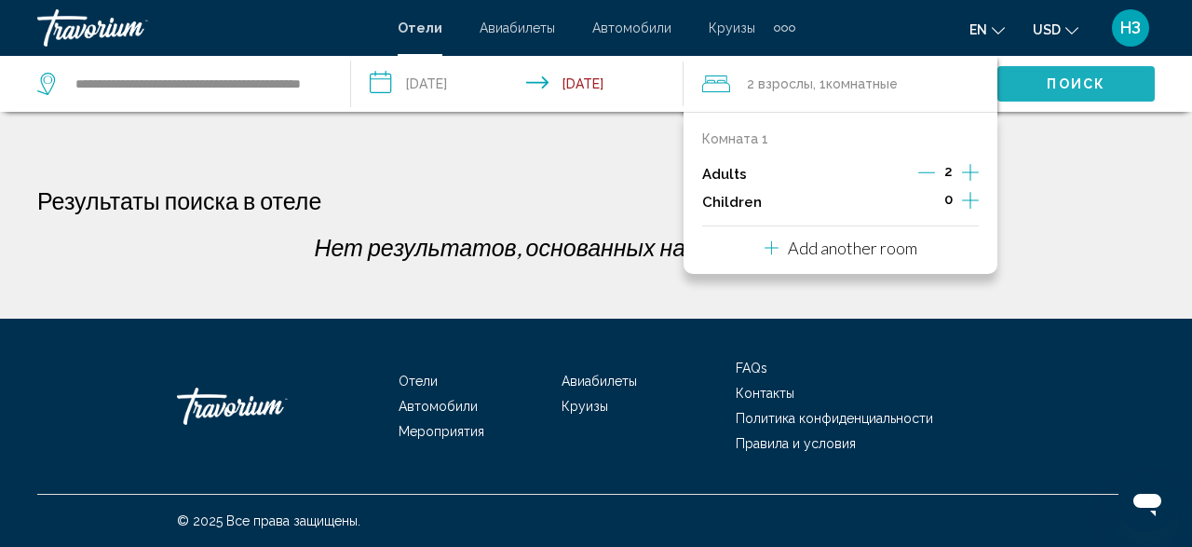
click at [1069, 87] on span "Поиск" at bounding box center [1076, 84] width 59 height 15
